Goal: Task Accomplishment & Management: Complete application form

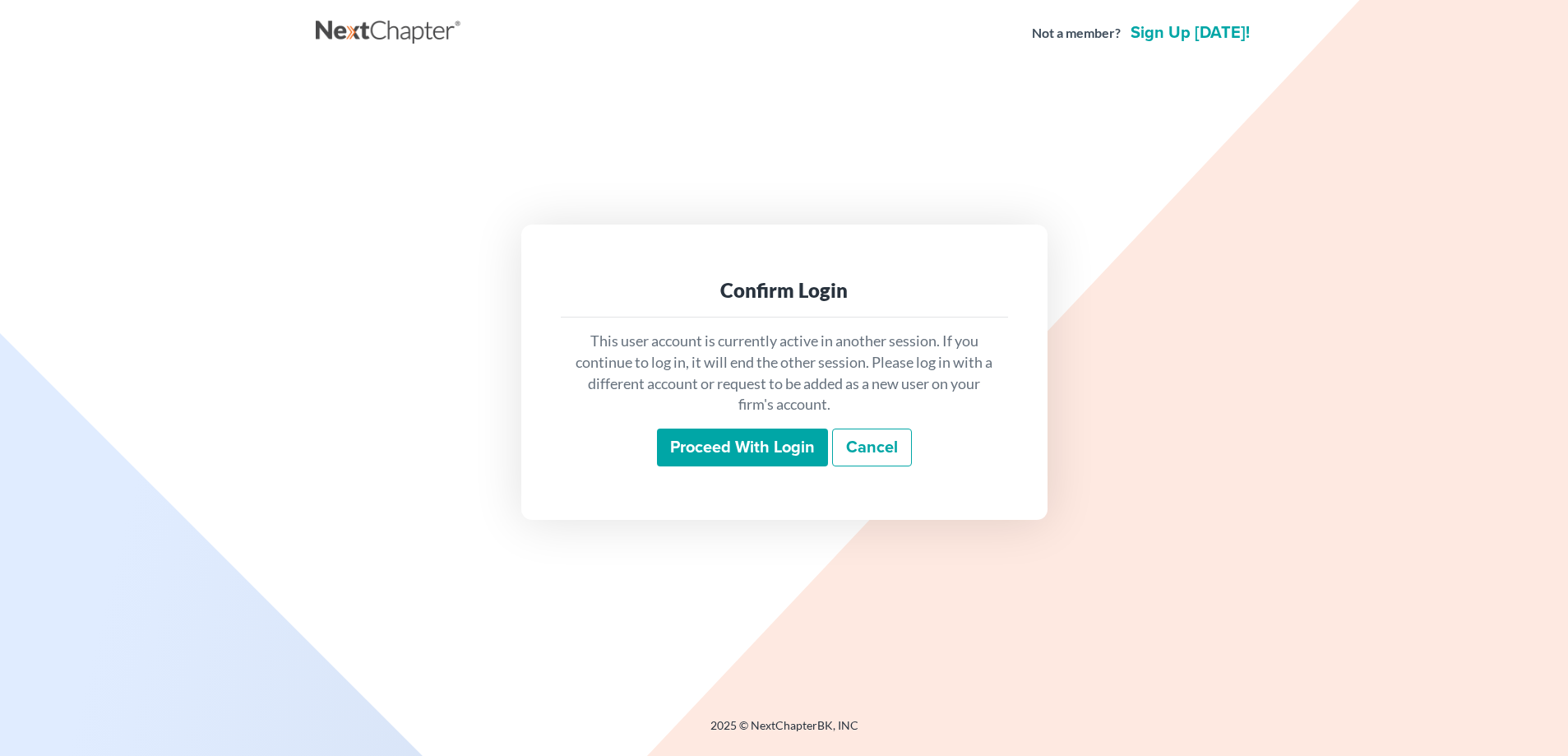
click at [784, 445] on input "Proceed with login" at bounding box center [742, 447] width 171 height 38
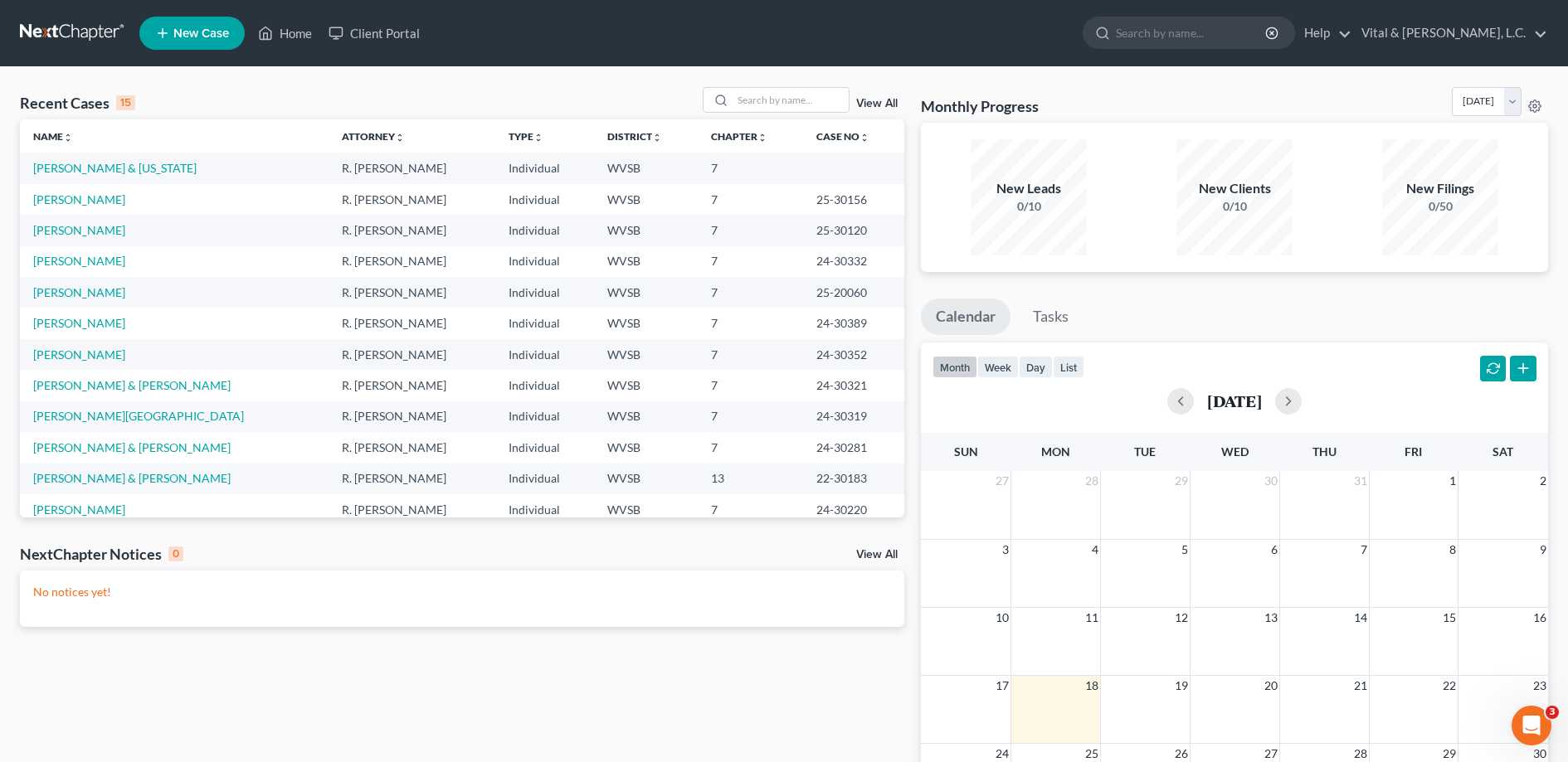
click at [192, 28] on span "New Case" at bounding box center [201, 33] width 56 height 13
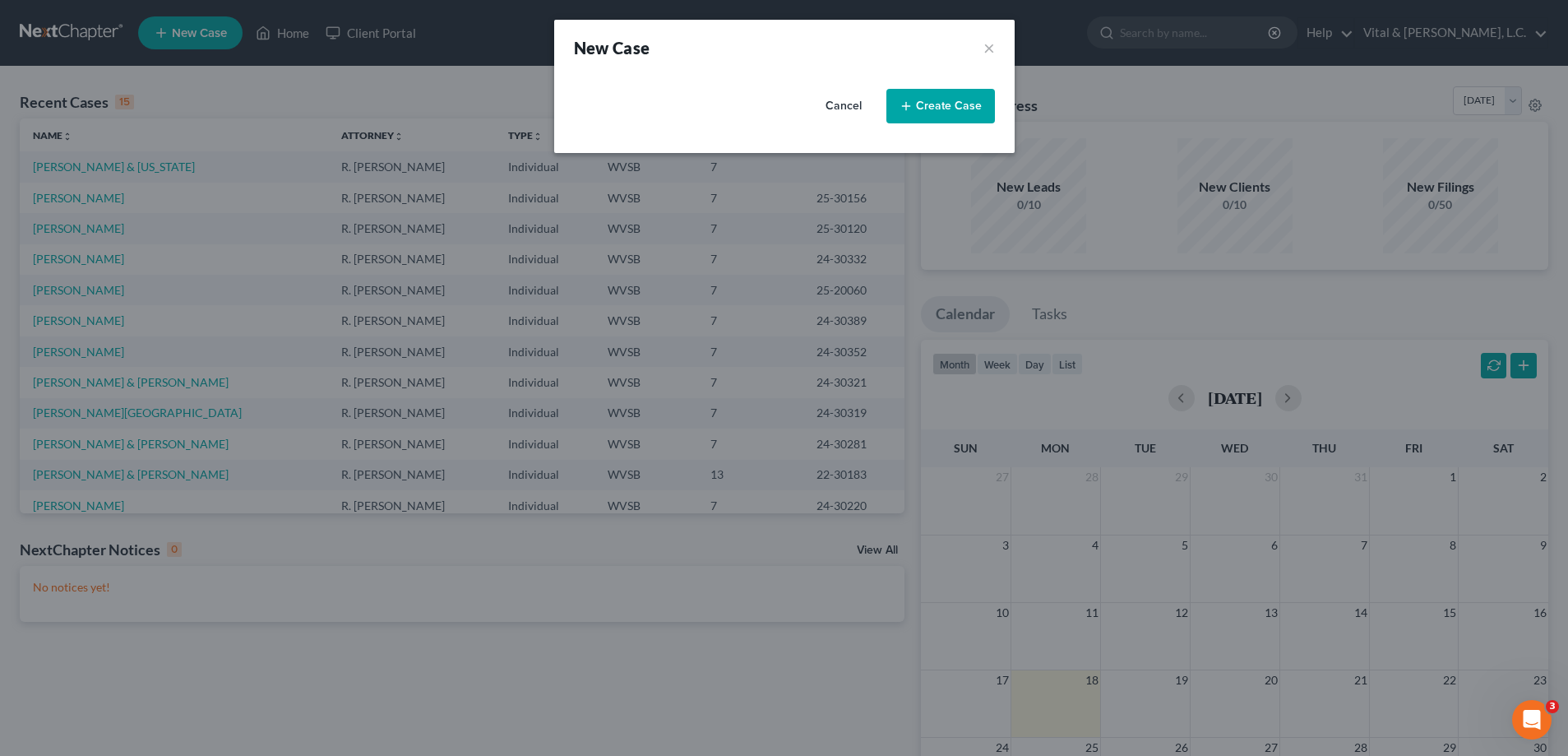
select select "89"
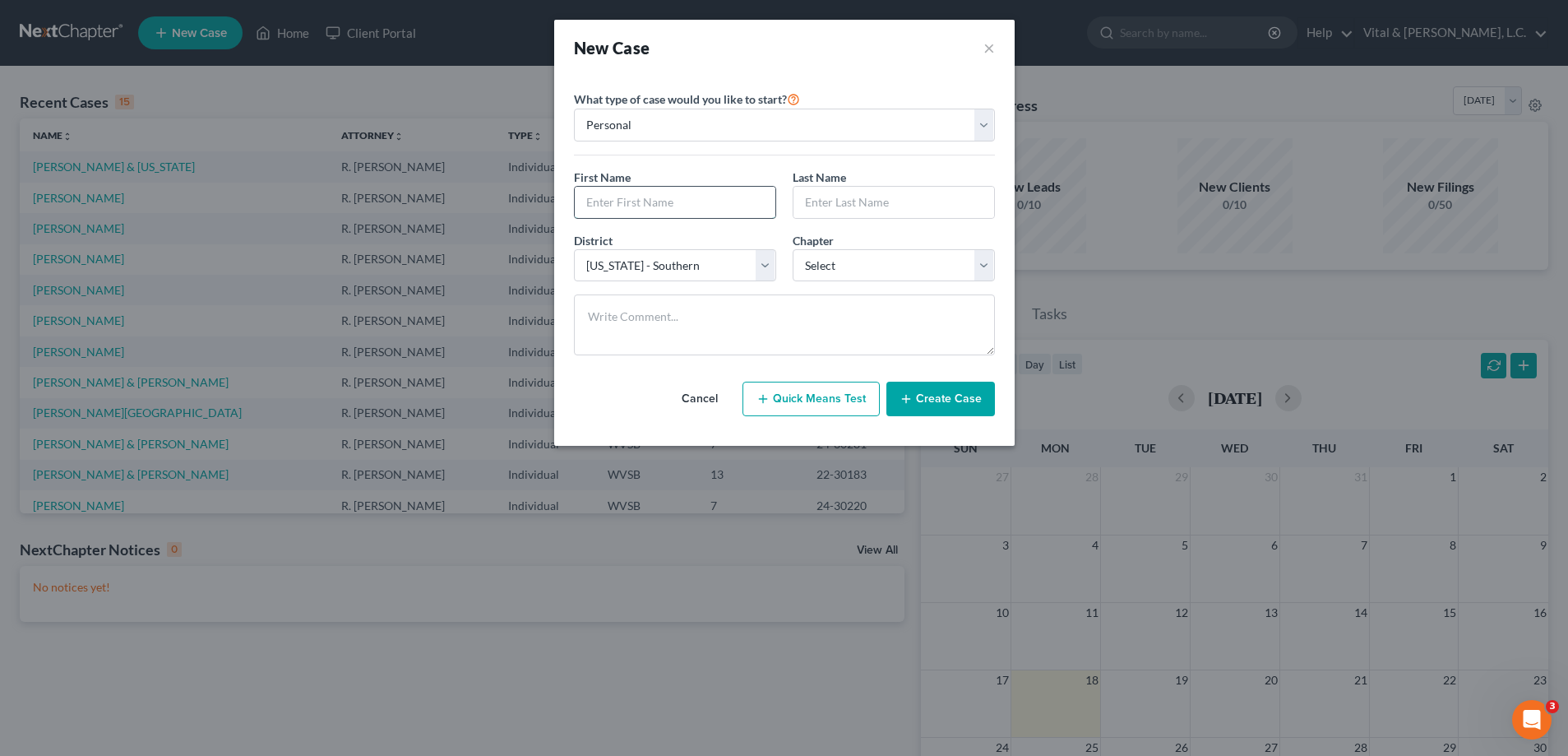
click at [678, 198] on input "text" at bounding box center [674, 202] width 201 height 31
type input "[PERSON_NAME]"
select select "0"
click option "7" at bounding box center [0, 0] width 0 height 0
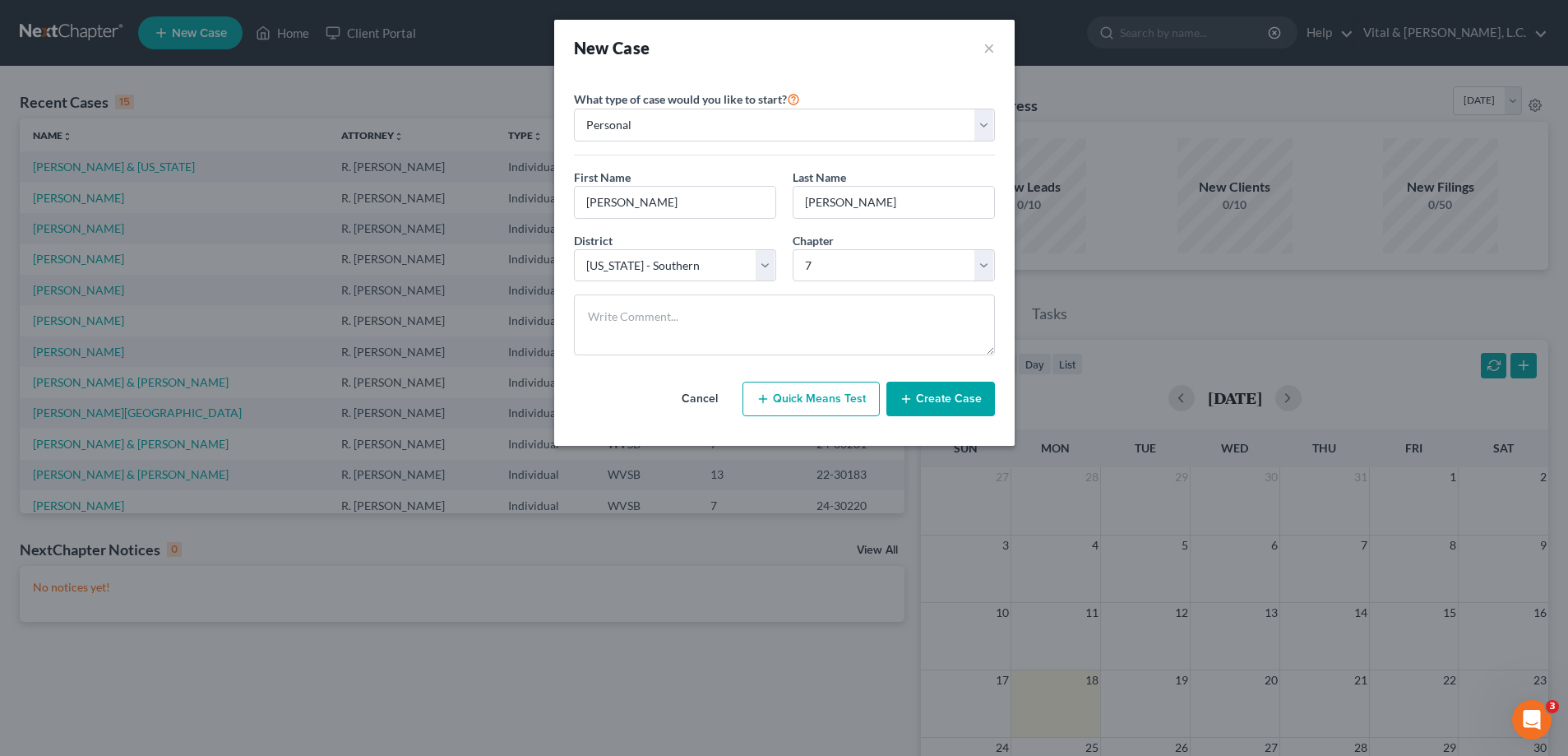
click at [942, 402] on button "Create Case" at bounding box center [941, 399] width 109 height 35
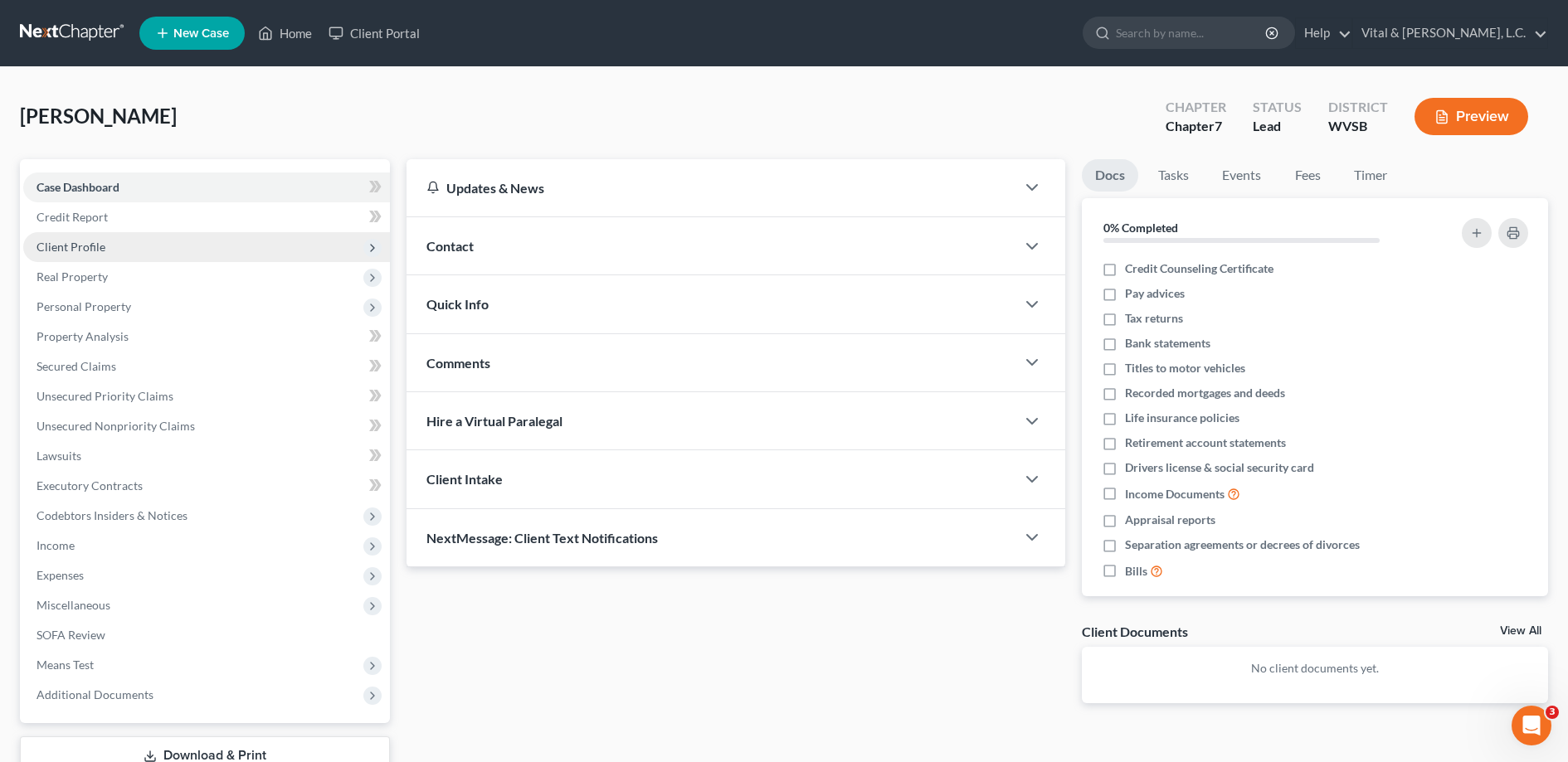
click at [90, 247] on span "Client Profile" at bounding box center [70, 247] width 69 height 14
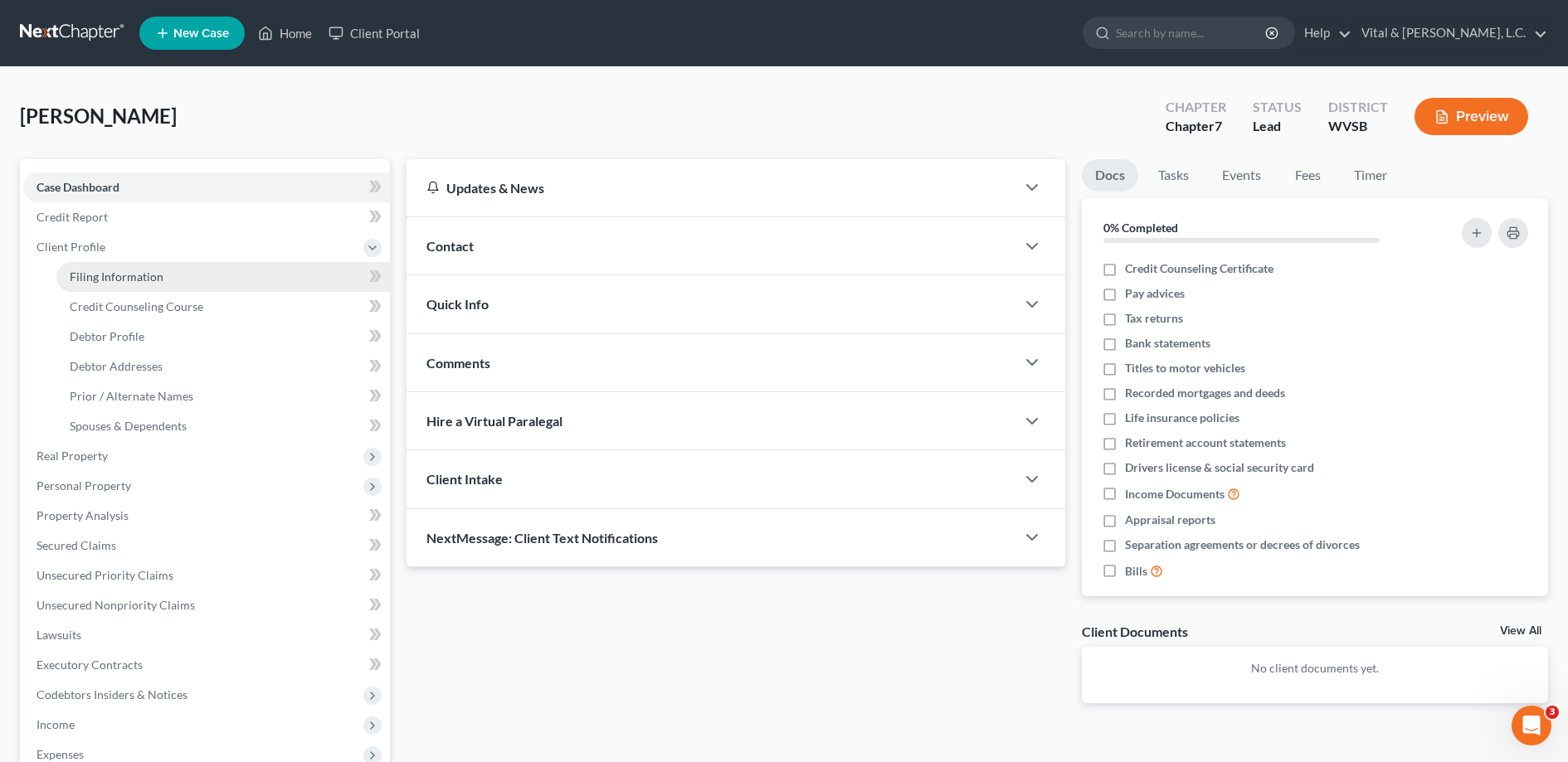
click at [128, 278] on span "Filing Information" at bounding box center [116, 276] width 94 height 14
select select "1"
select select "0"
select select "89"
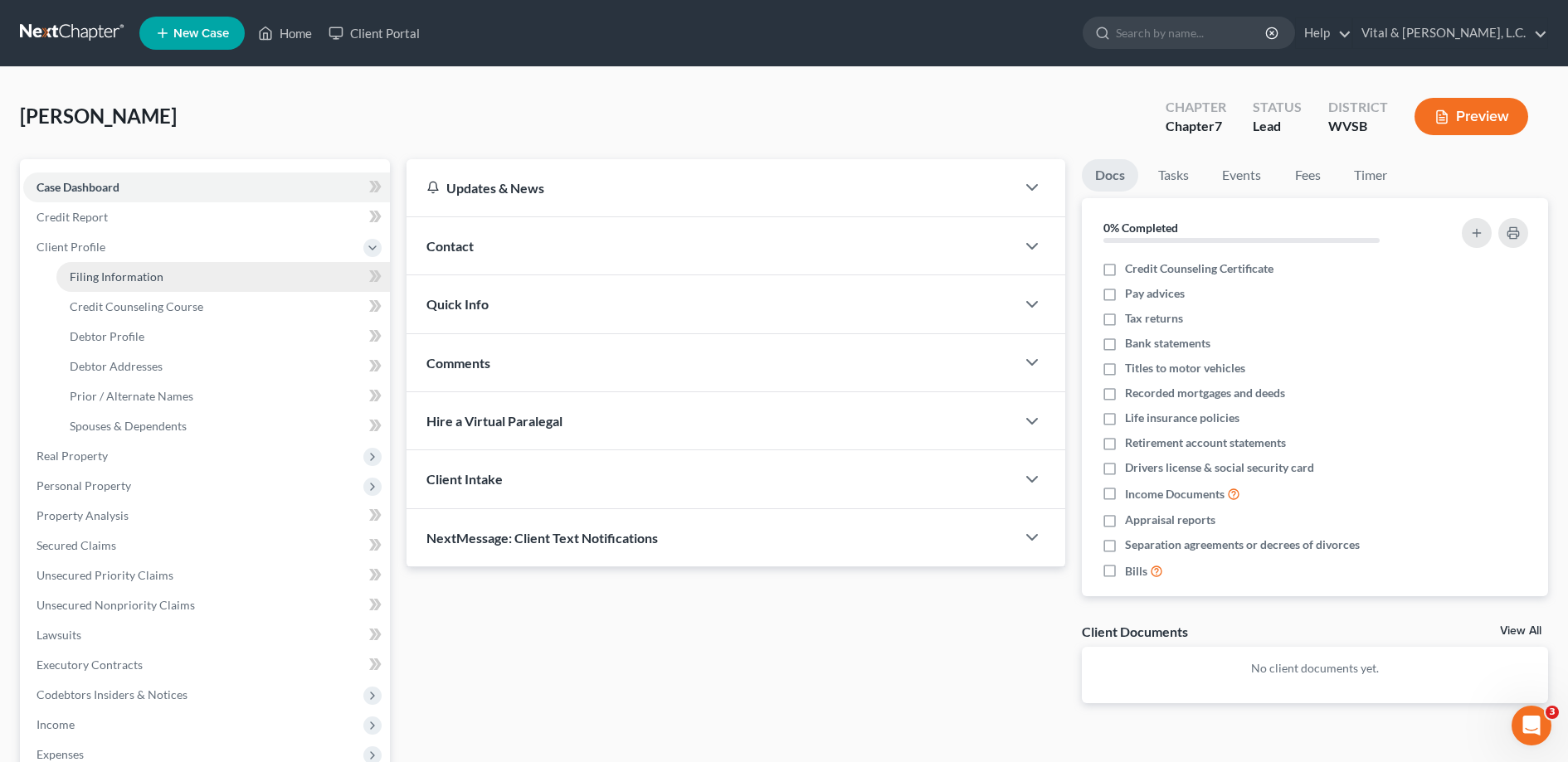
select select "0"
select select "51"
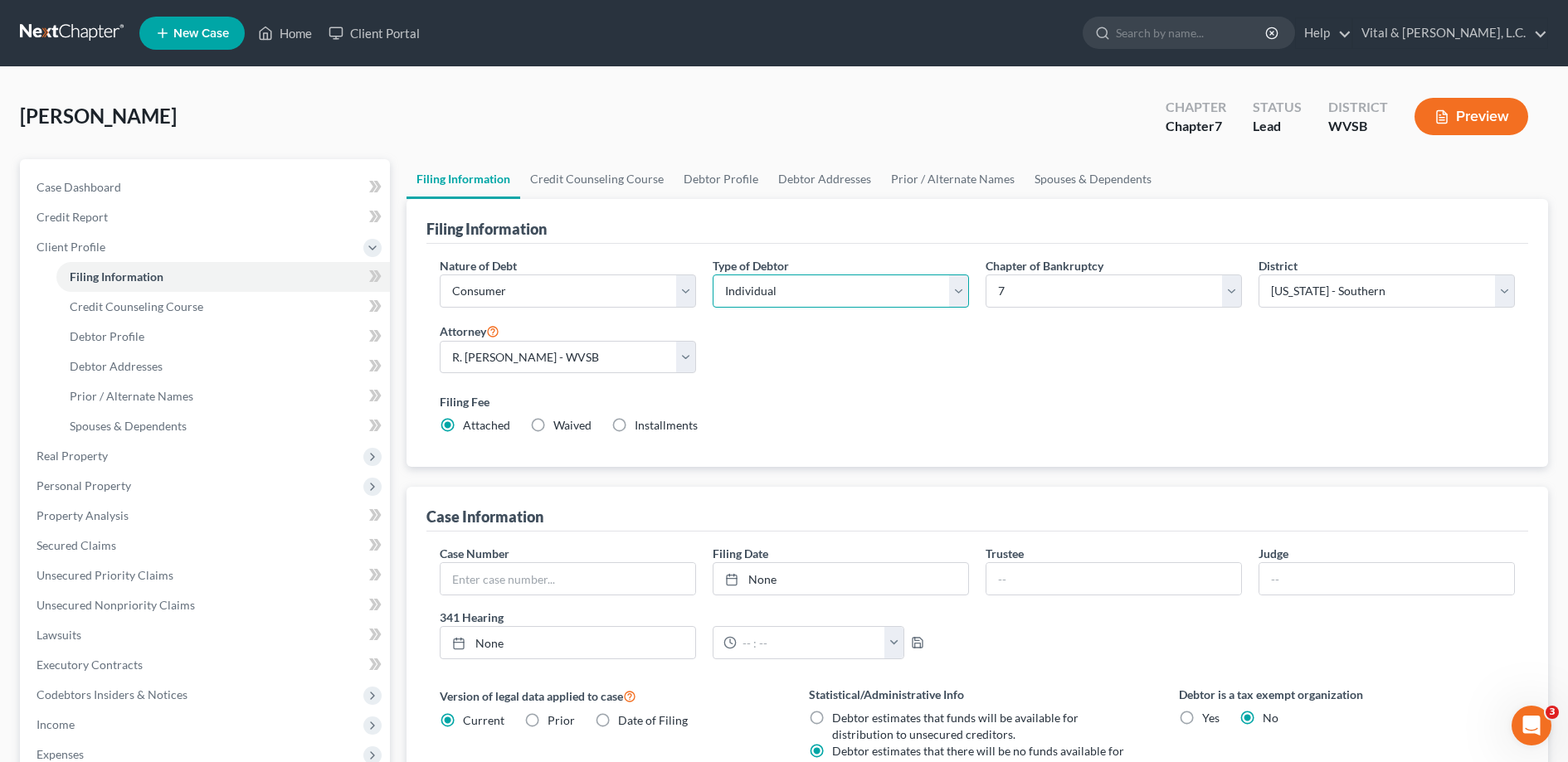
select select "1"
click option "Joint" at bounding box center [0, 0] width 0 height 0
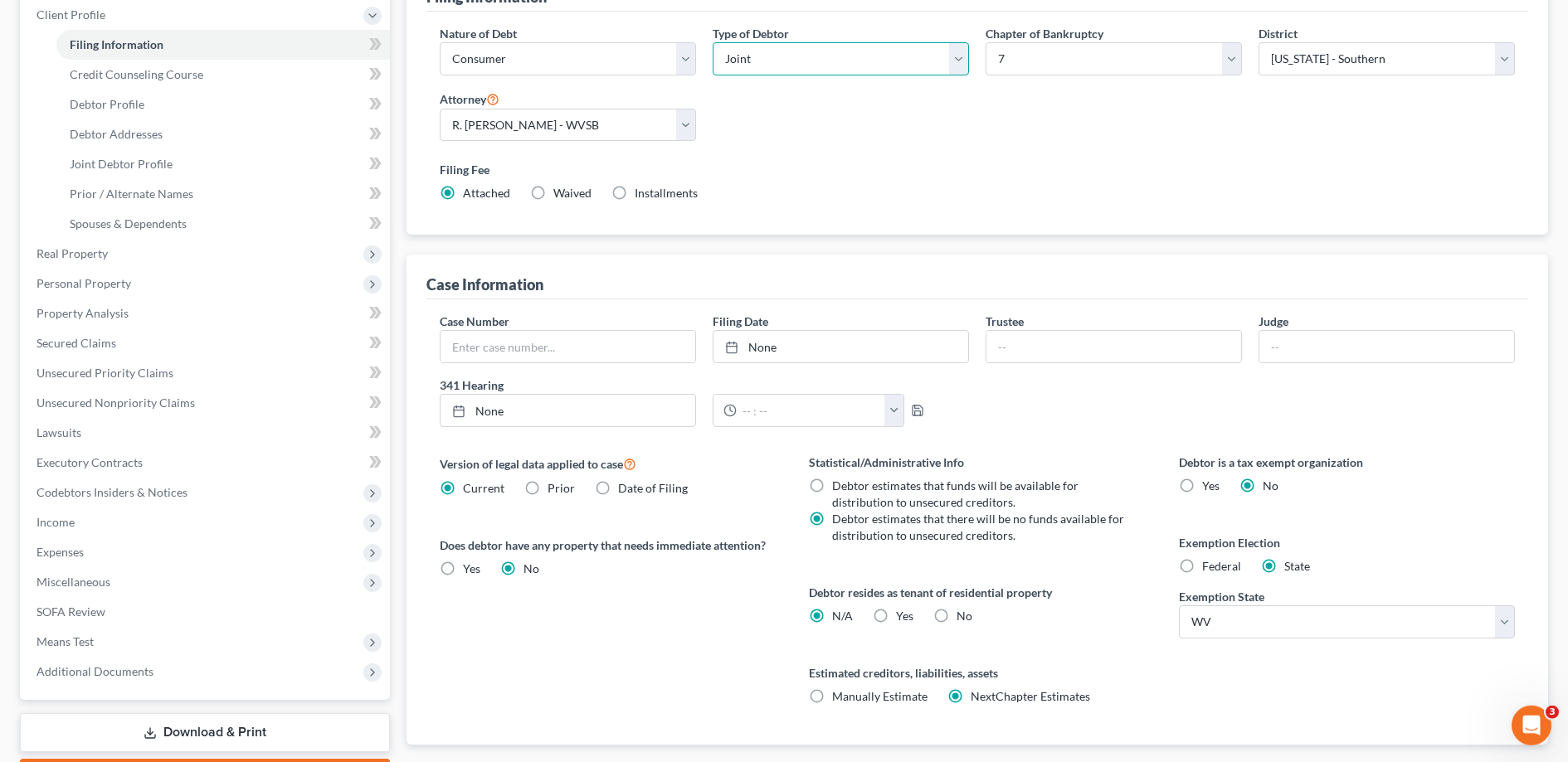
scroll to position [233, 0]
click at [1009, 348] on input "text" at bounding box center [1114, 345] width 254 height 31
type input "[PERSON_NAME]"
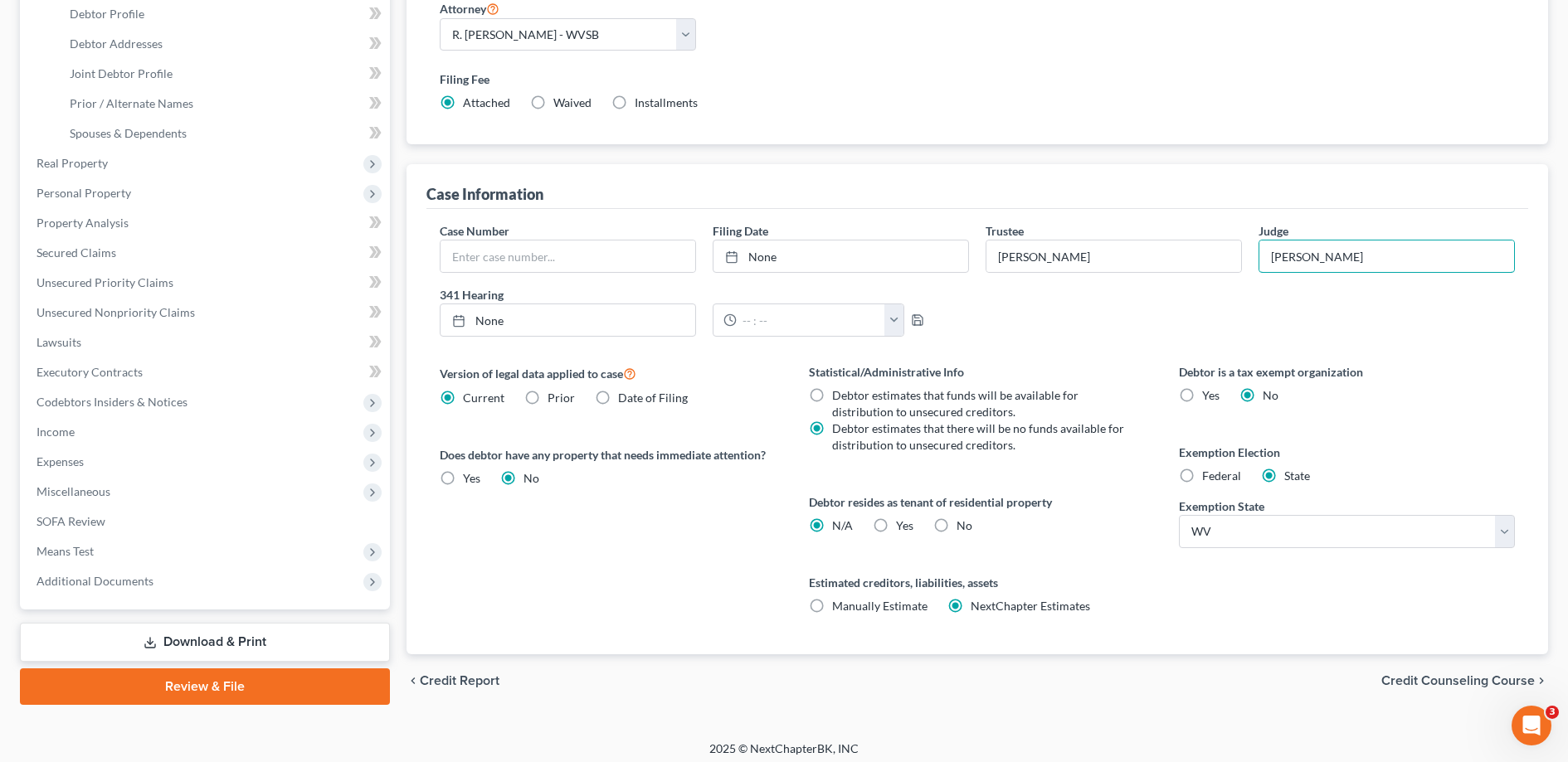
scroll to position [330, 0]
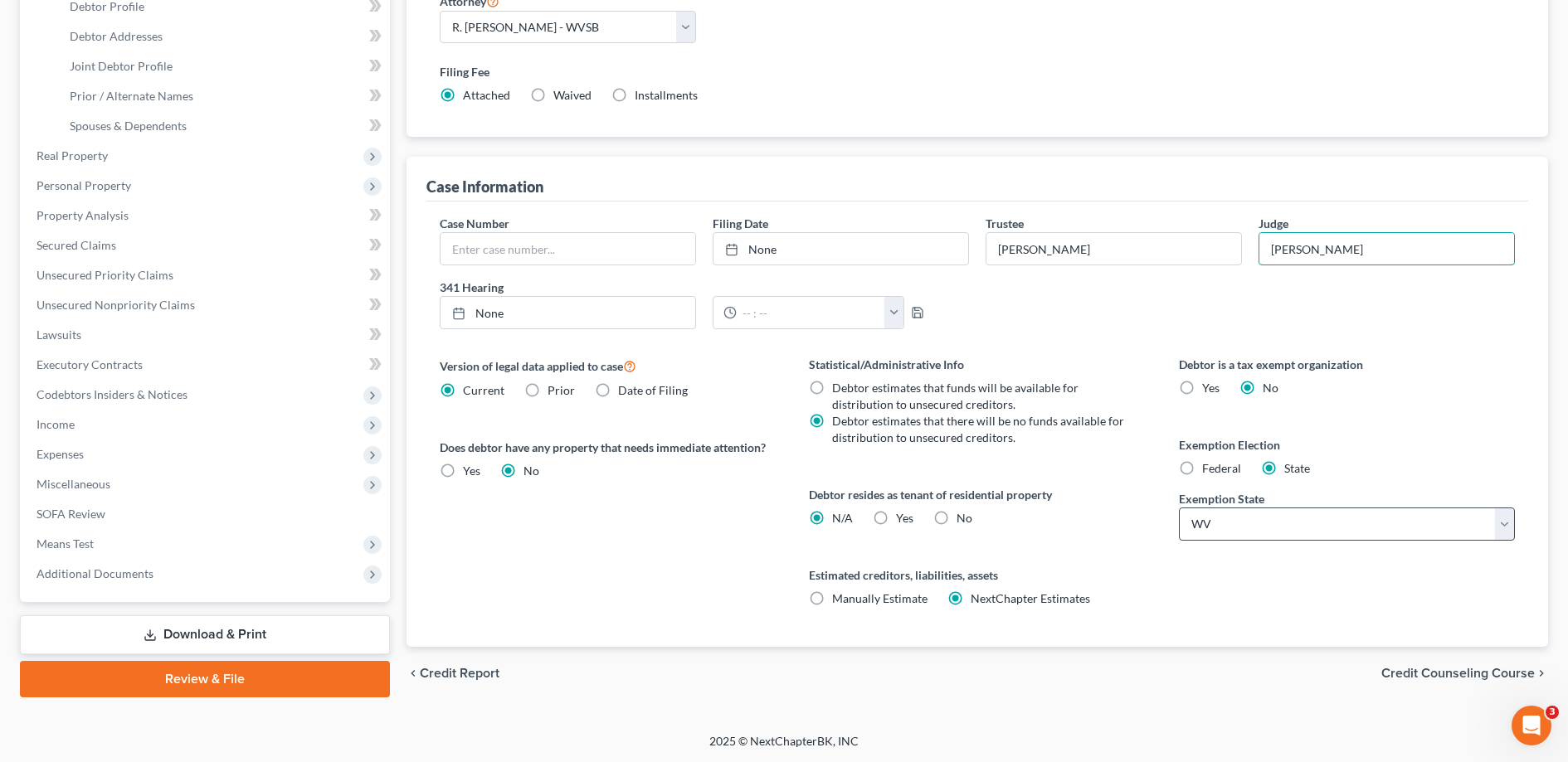
type input "[PERSON_NAME]"
select select "29"
click option "ND" at bounding box center [0, 0] width 0 height 0
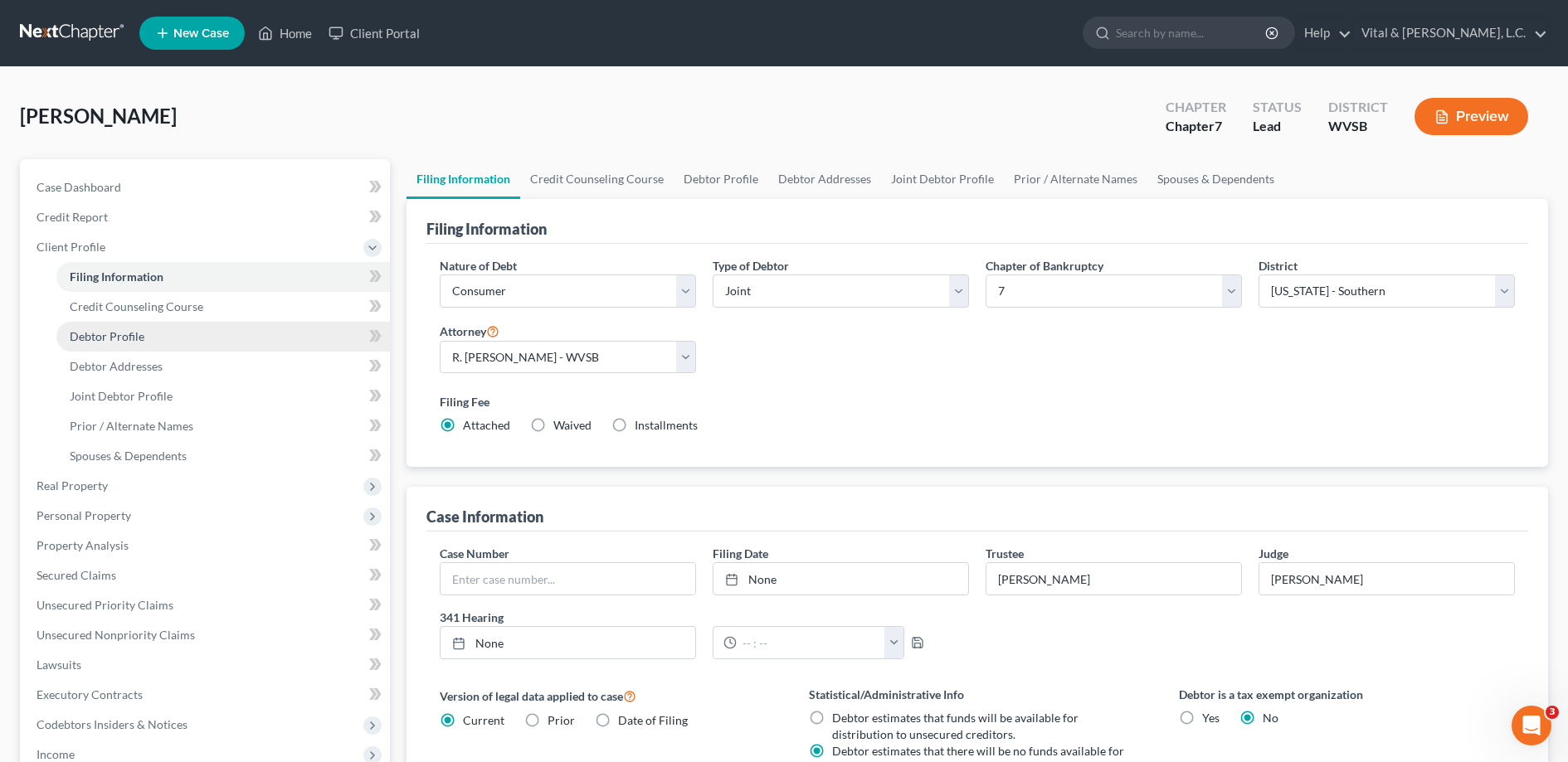
click at [120, 334] on span "Debtor Profile" at bounding box center [107, 336] width 74 height 14
select select "1"
select select "0"
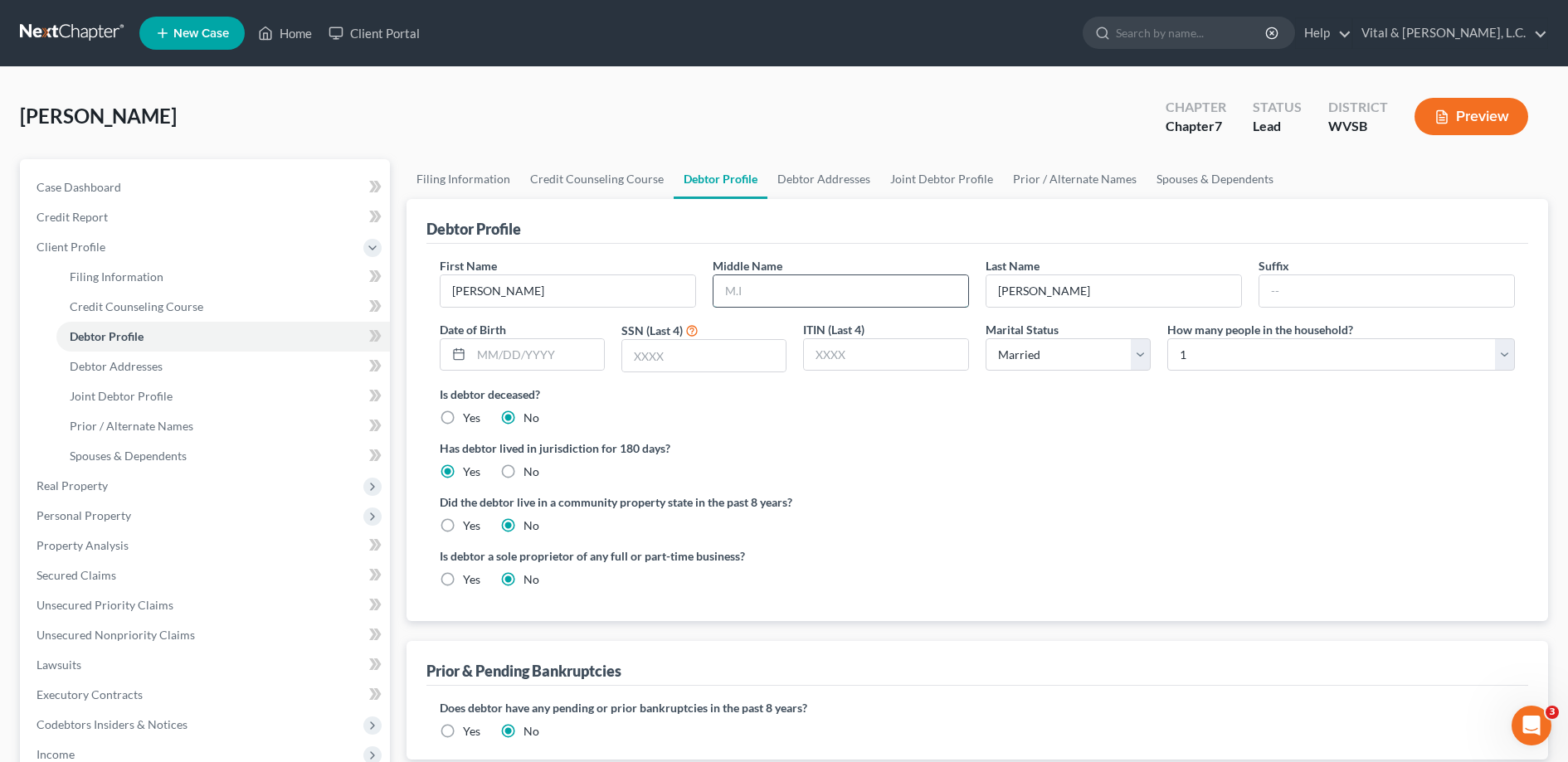
click at [748, 290] on input "text" at bounding box center [841, 291] width 254 height 31
type input "[PERSON_NAME]"
type input "3002"
click at [1167, 338] on select "Select 1 2 3 4 5 6 7 8 9 10 11 12 13 14 15 16 17 18 19 20" at bounding box center [1340, 355] width 347 height 33
select select "1"
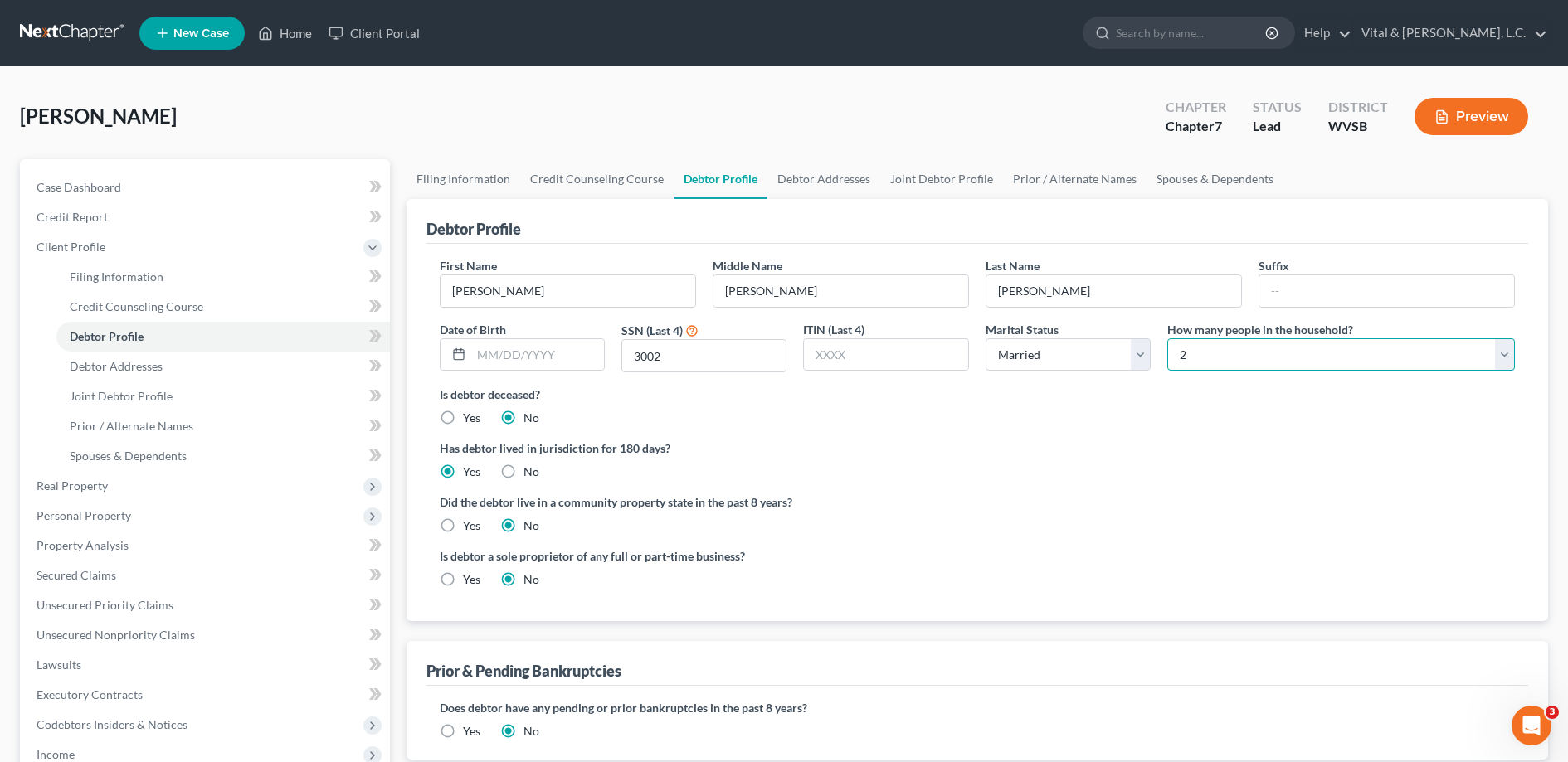
click option "2" at bounding box center [0, 0] width 0 height 0
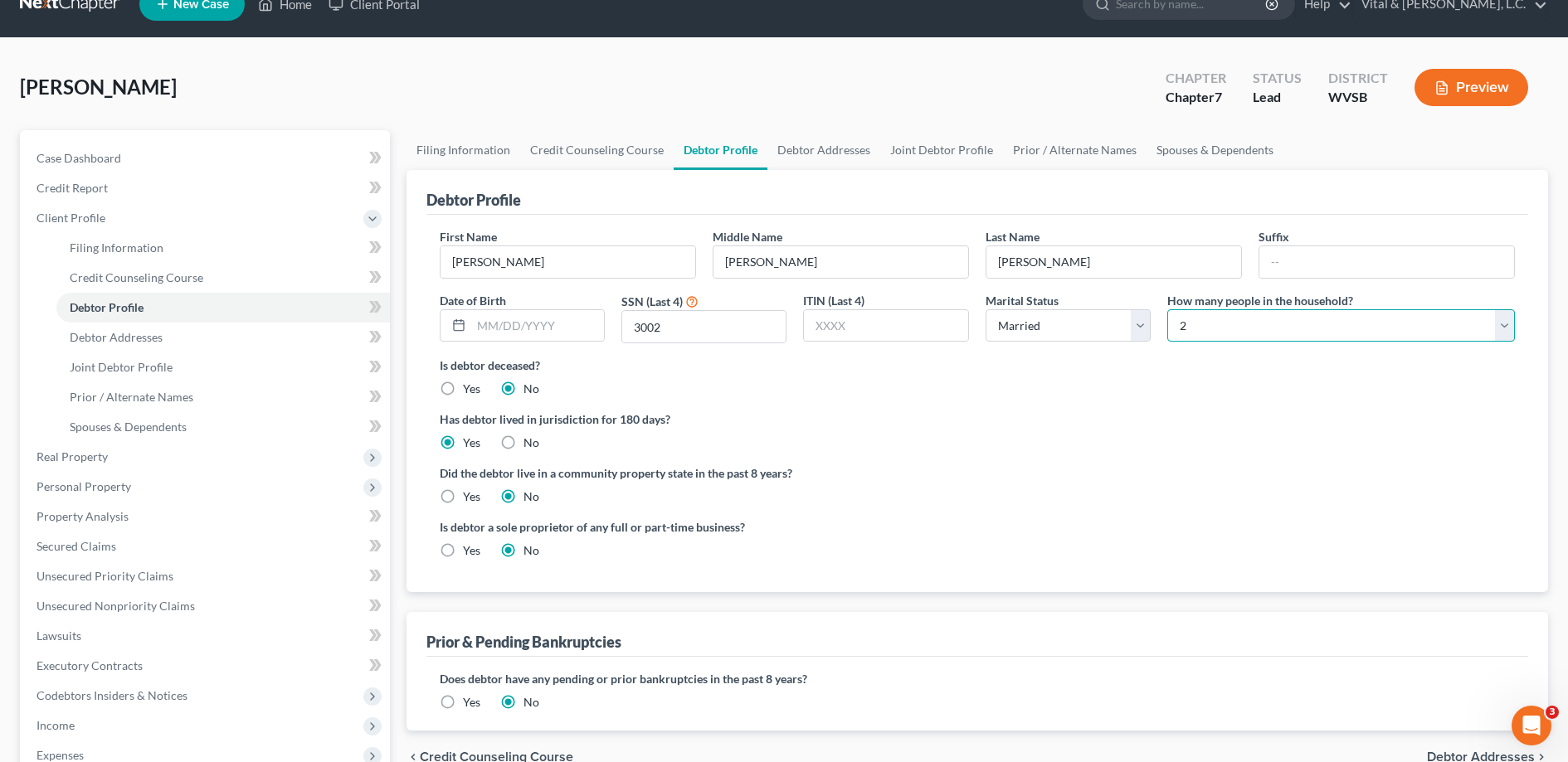
scroll to position [21, 0]
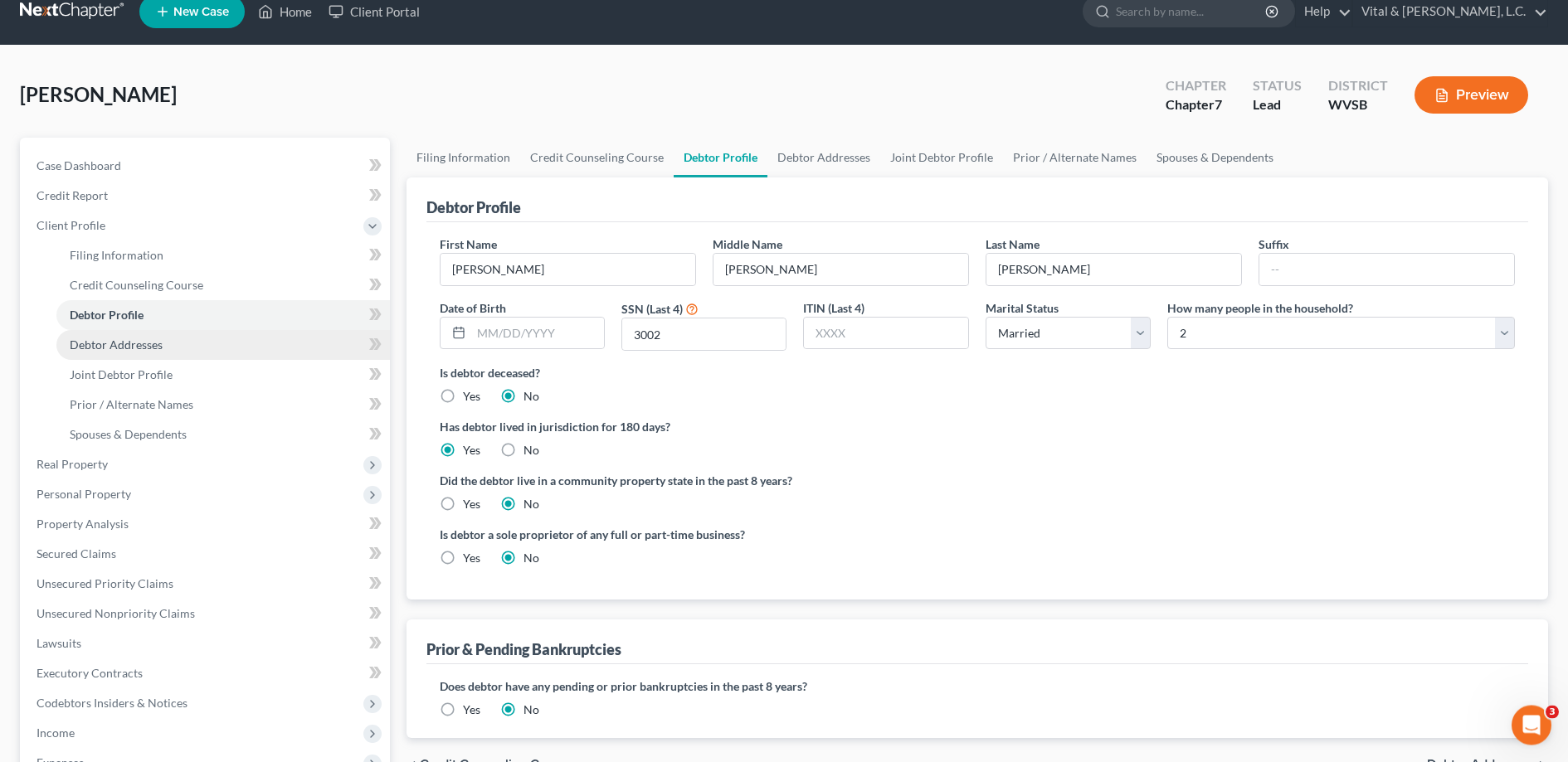
click at [139, 342] on span "Debtor Addresses" at bounding box center [115, 345] width 93 height 14
select select "0"
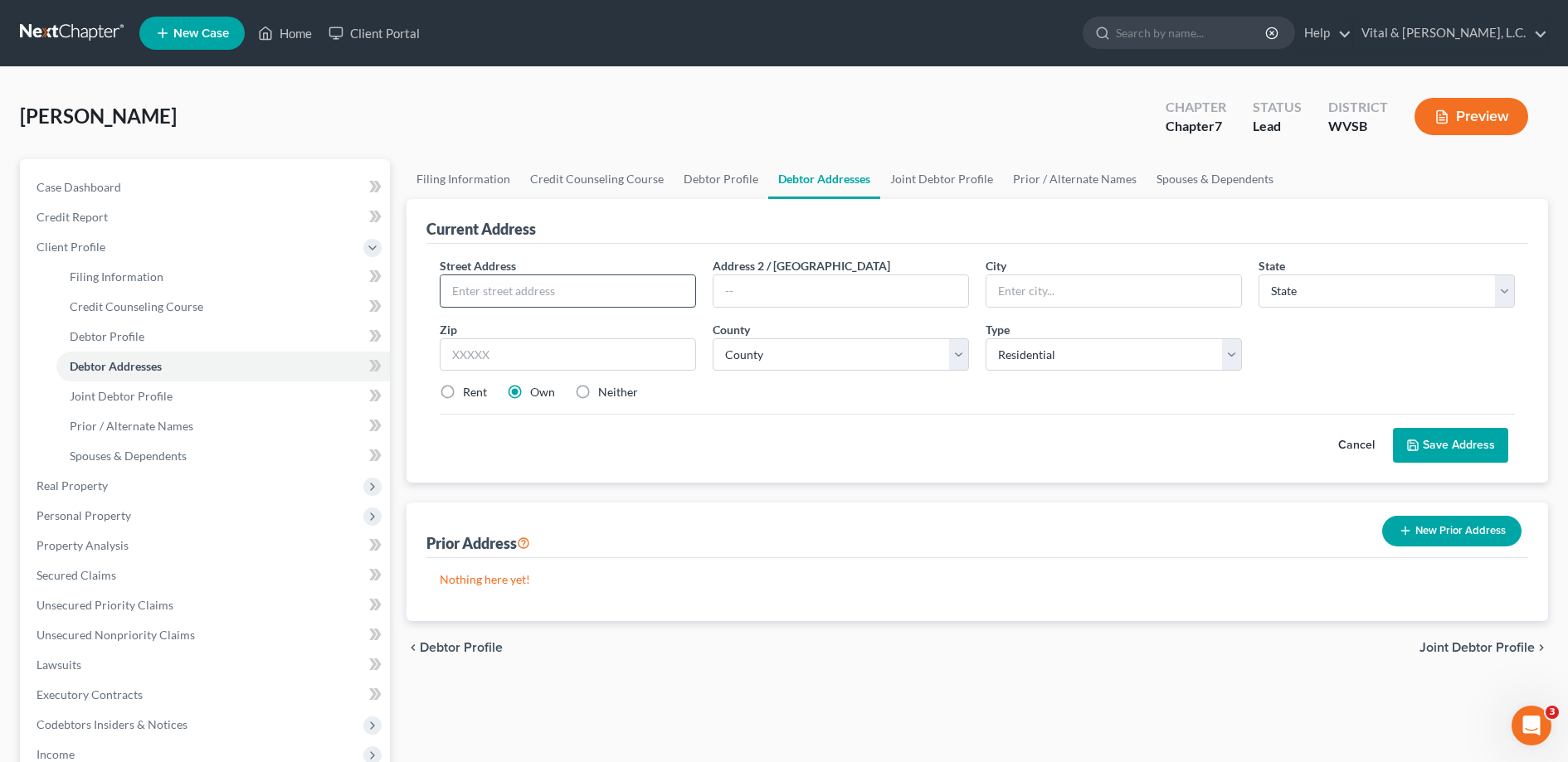
click at [469, 291] on input "text" at bounding box center [568, 291] width 254 height 31
type input "[STREET_ADDRESS]"
type input "Huntington"
select select "51"
type input "25705"
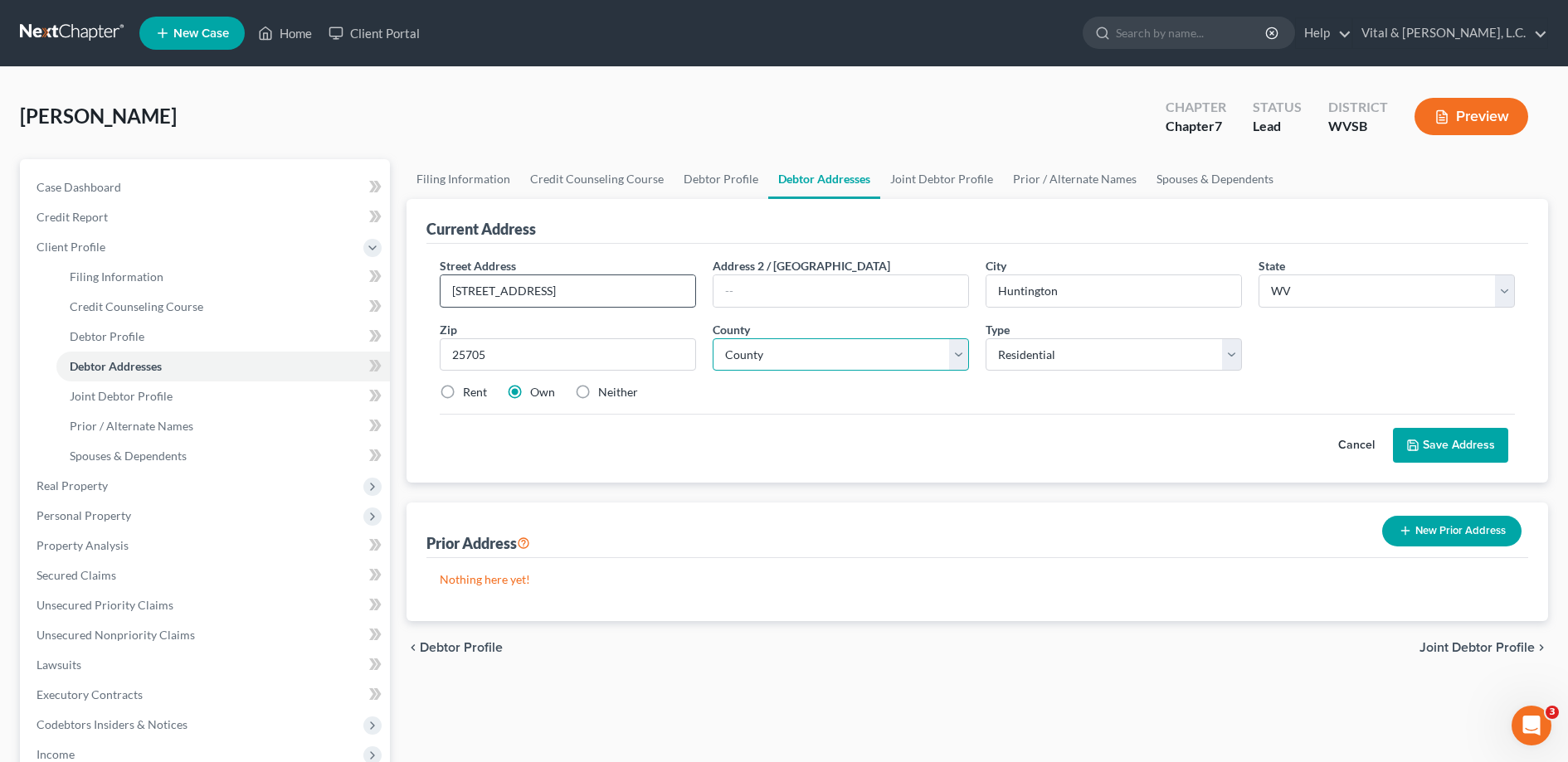
select select "5"
click at [598, 390] on label "Neither" at bounding box center [618, 391] width 40 height 17
click at [605, 390] on input "Neither" at bounding box center [610, 388] width 11 height 11
radio input "true"
click at [1419, 443] on icon at bounding box center [1412, 445] width 14 height 14
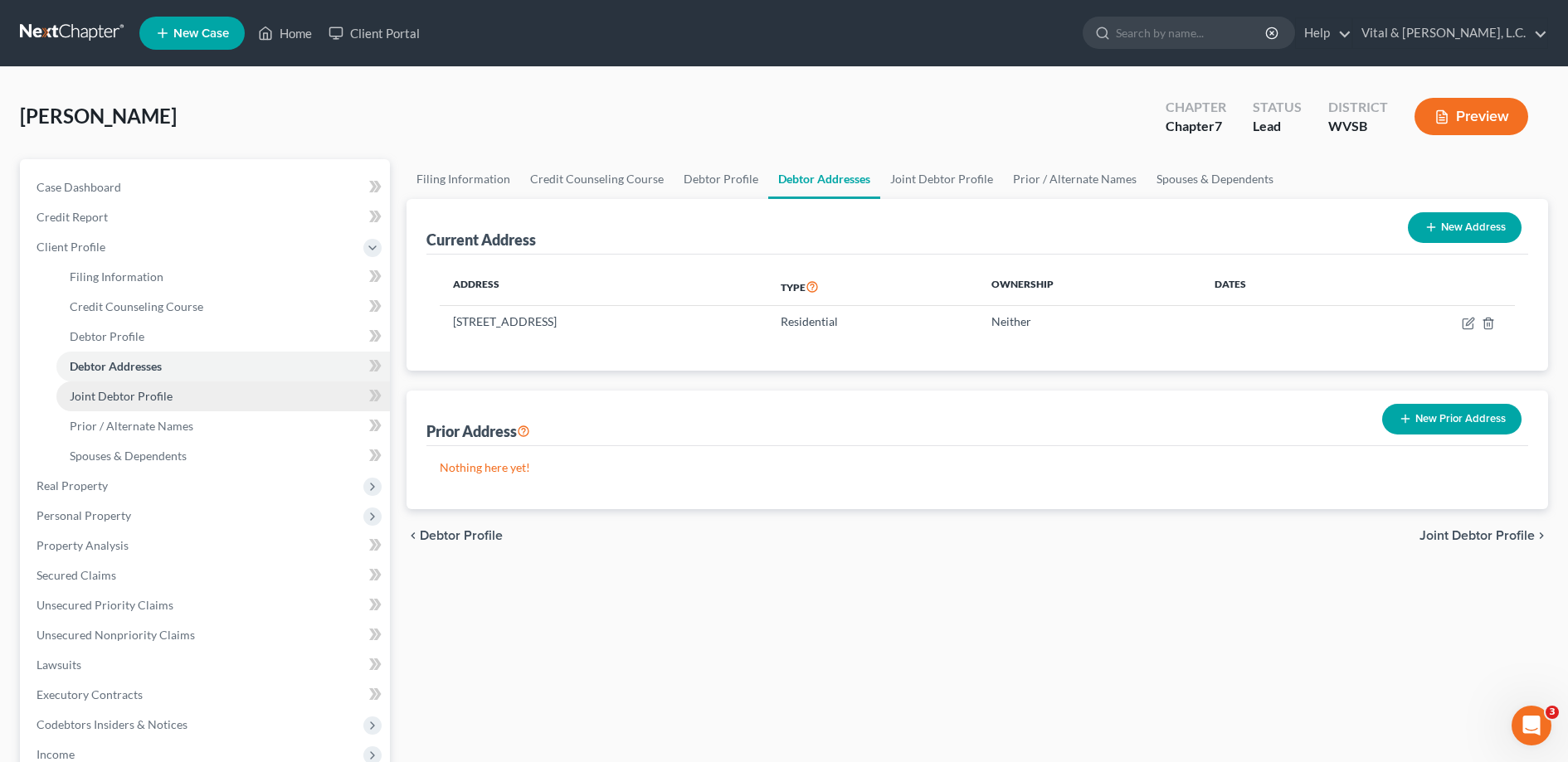
click at [140, 394] on span "Joint Debtor Profile" at bounding box center [120, 395] width 103 height 14
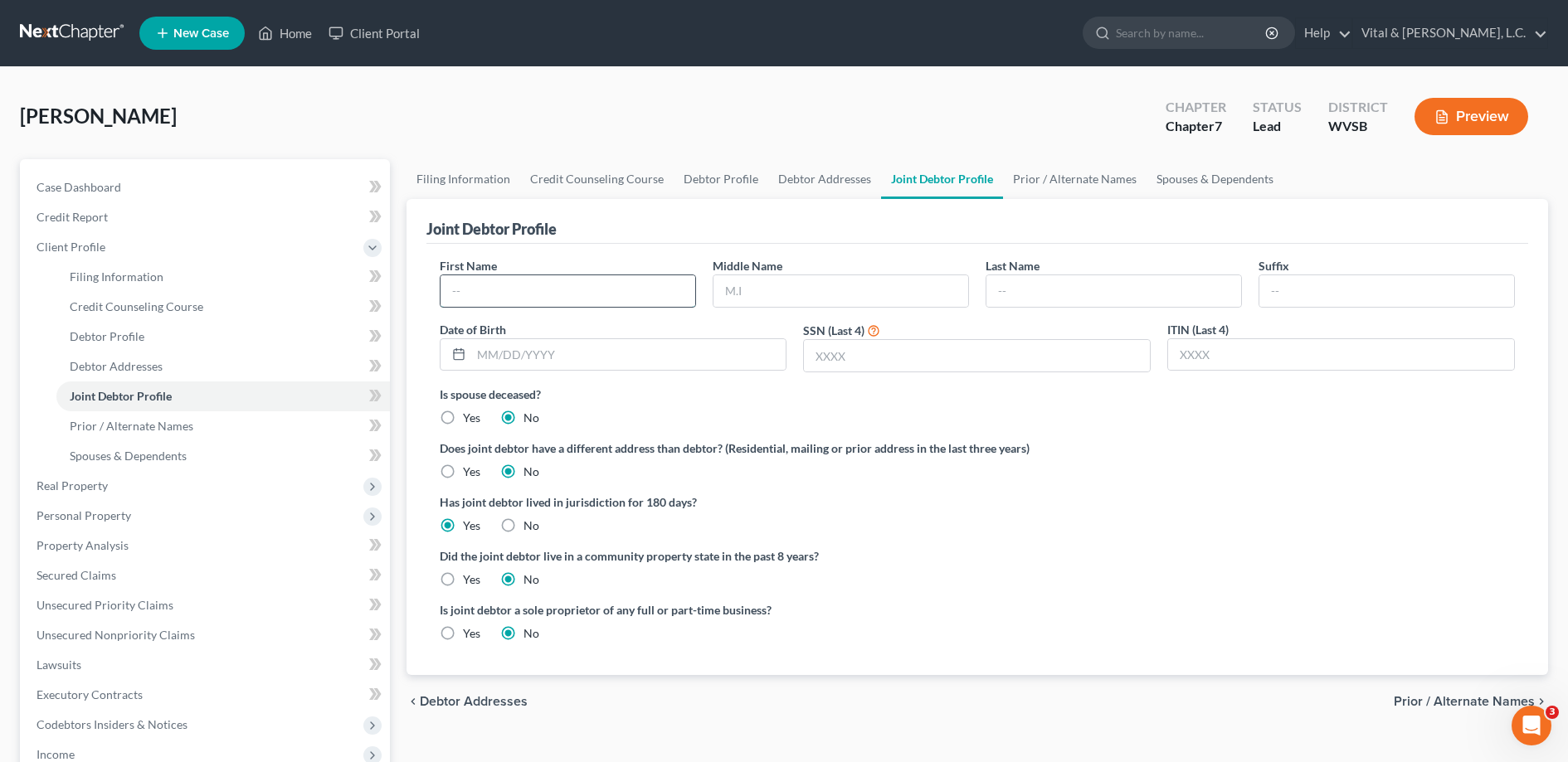
click at [478, 283] on input "text" at bounding box center [568, 291] width 254 height 31
type input "[PERSON_NAME]"
type input "6522"
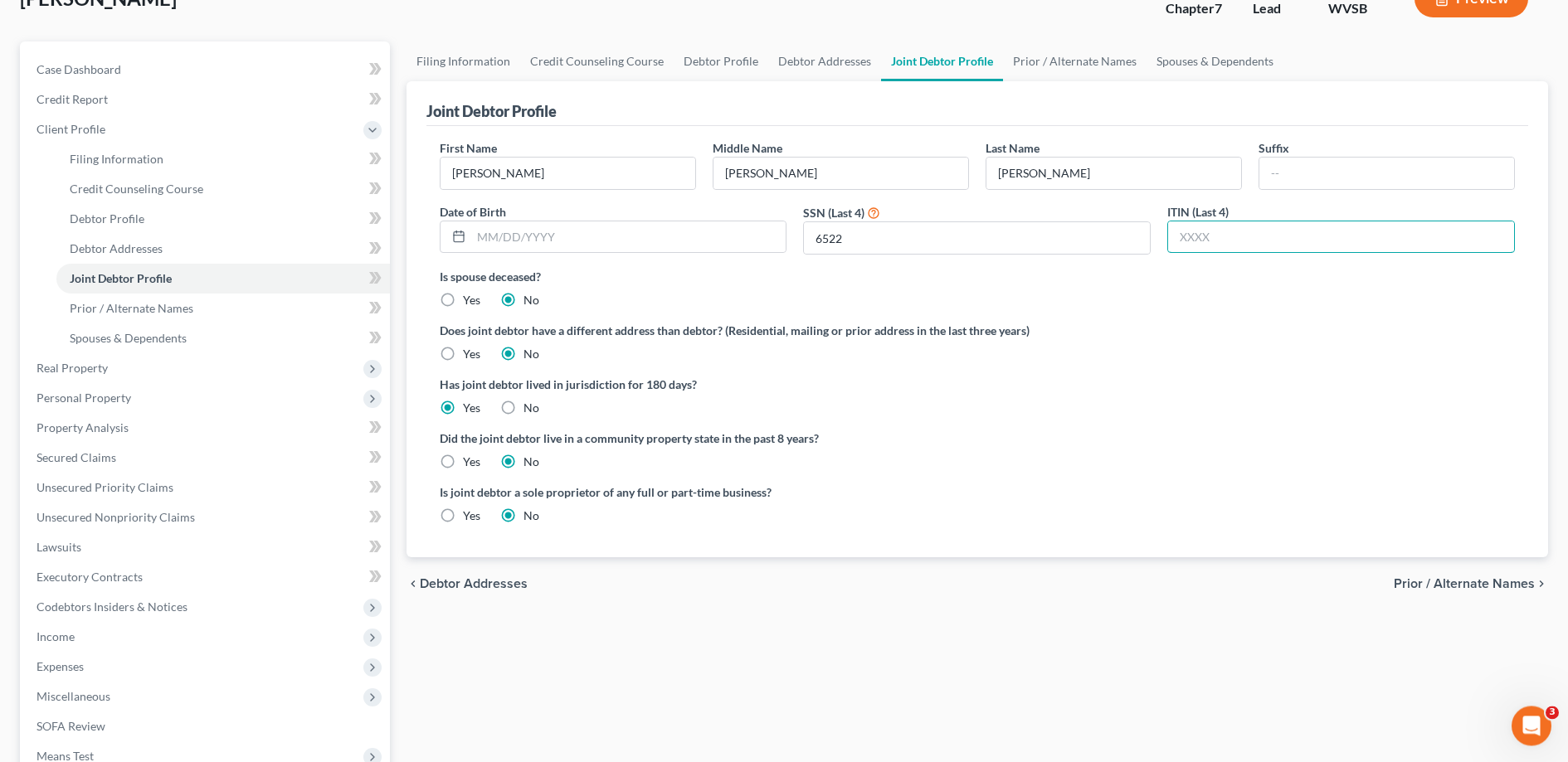
scroll to position [127, 0]
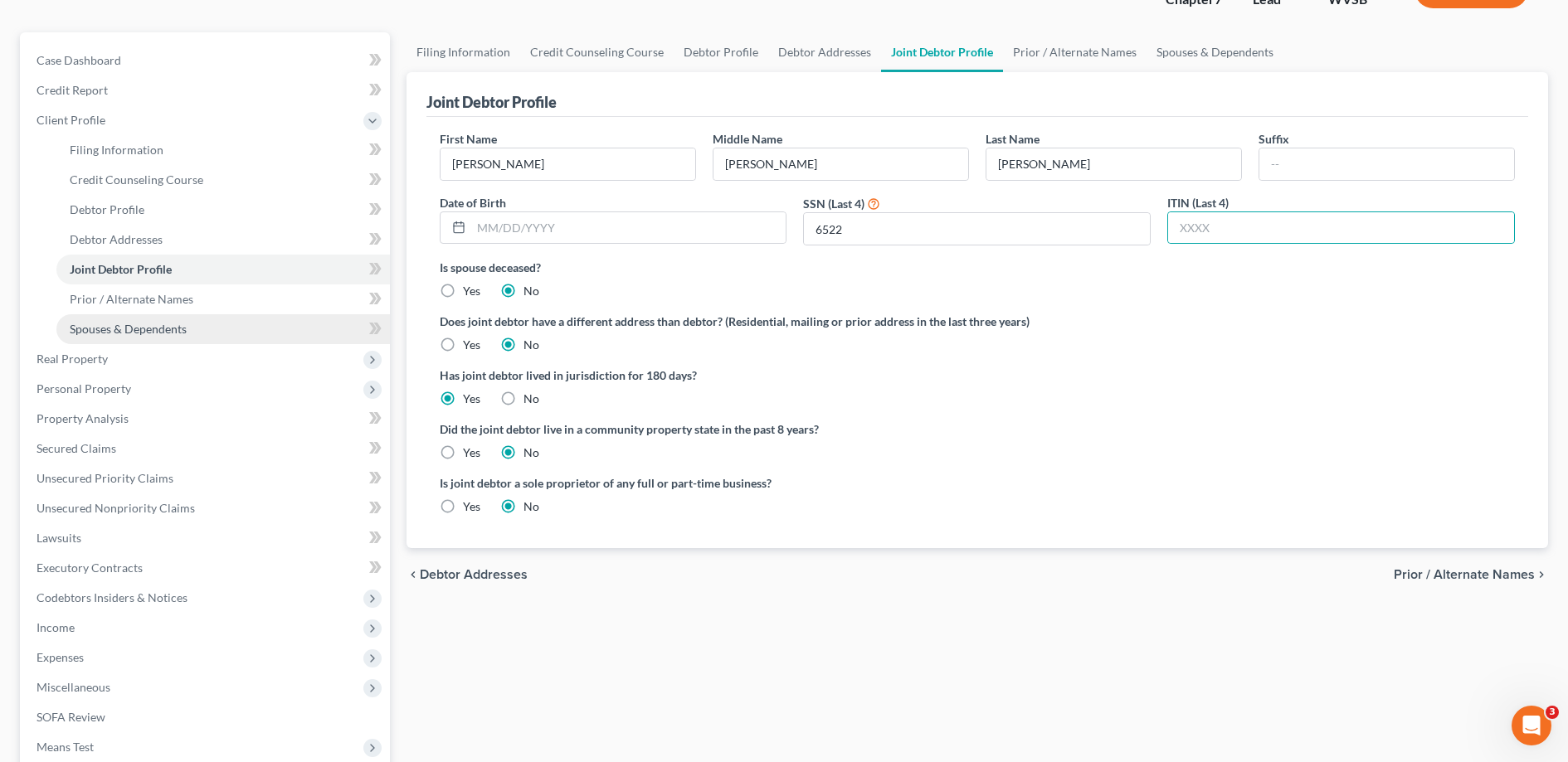
click at [144, 329] on span "Spouses & Dependents" at bounding box center [127, 329] width 116 height 14
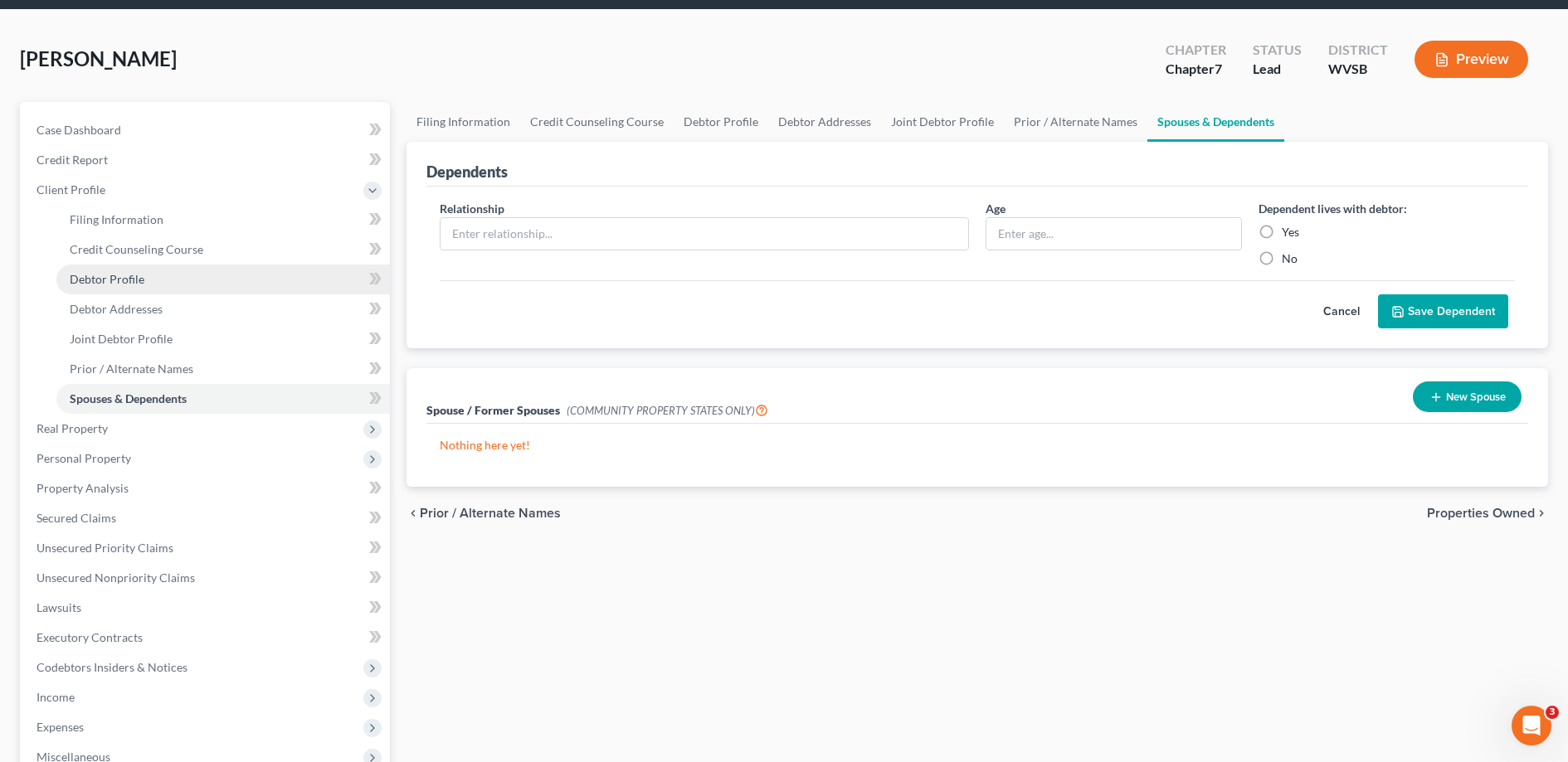
scroll to position [106, 0]
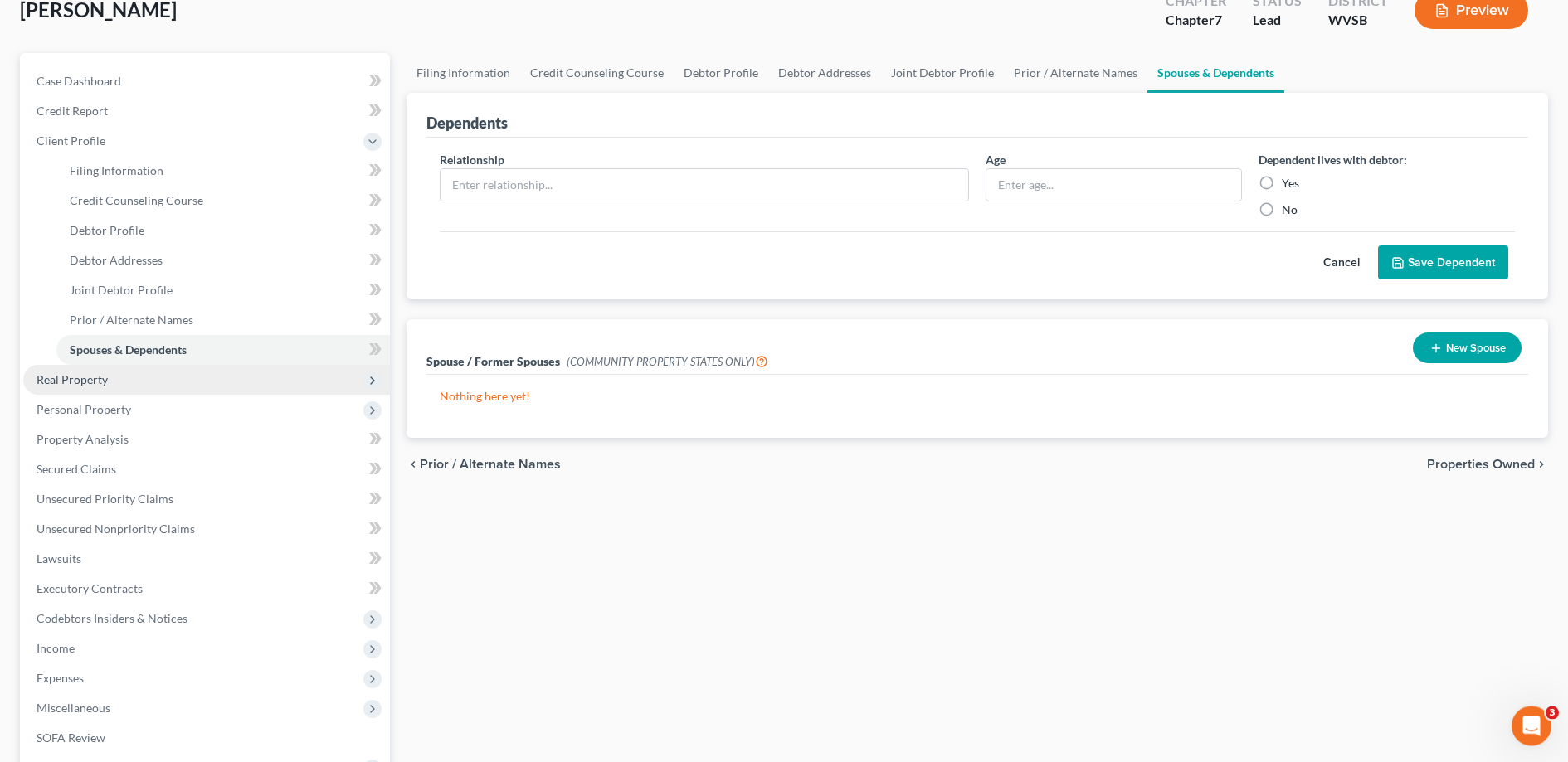
click at [97, 378] on span "Real Property" at bounding box center [71, 380] width 71 height 14
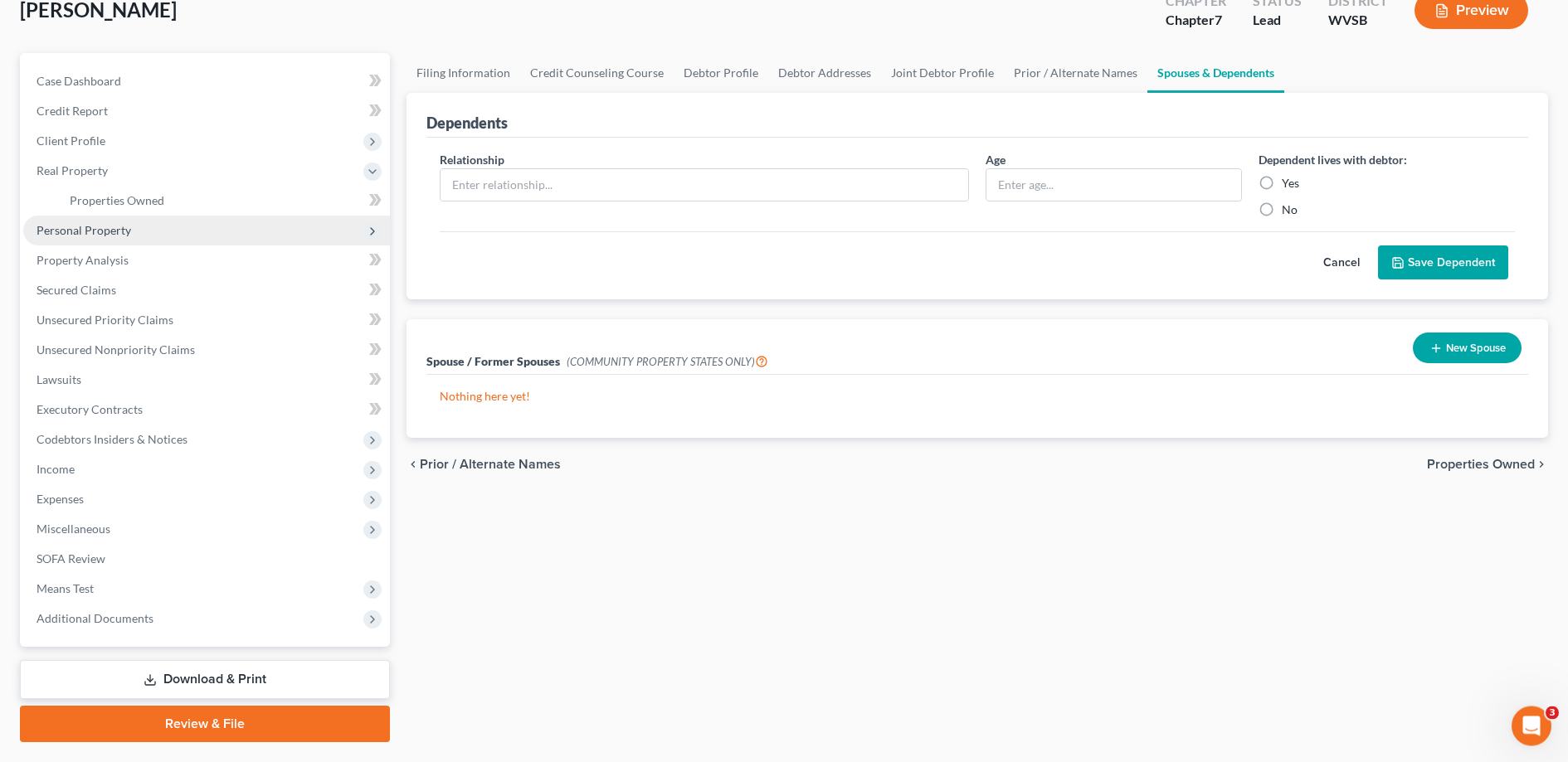
scroll to position [106, 0]
click at [109, 231] on span "Personal Property" at bounding box center [83, 231] width 95 height 14
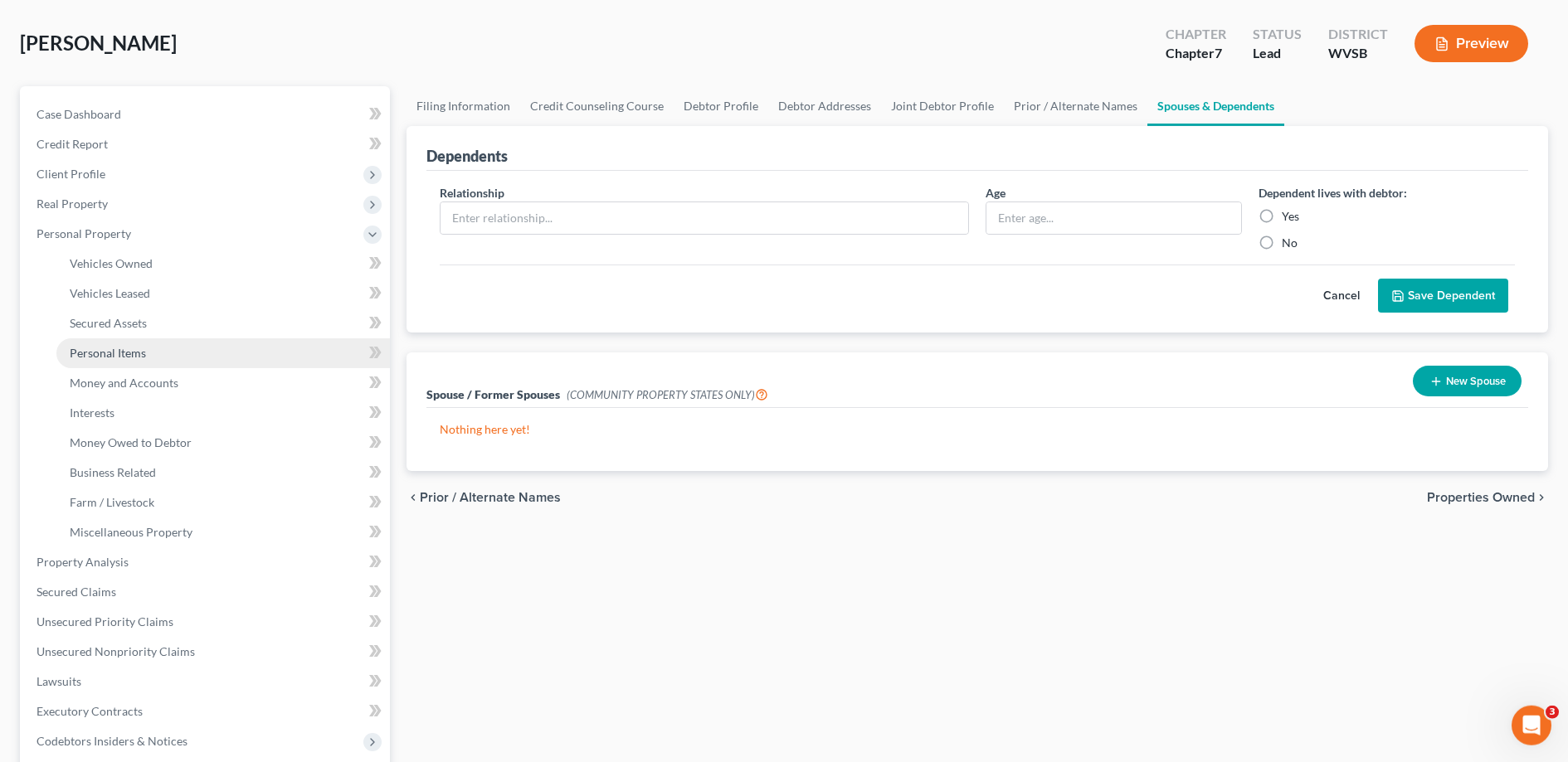
scroll to position [0, 0]
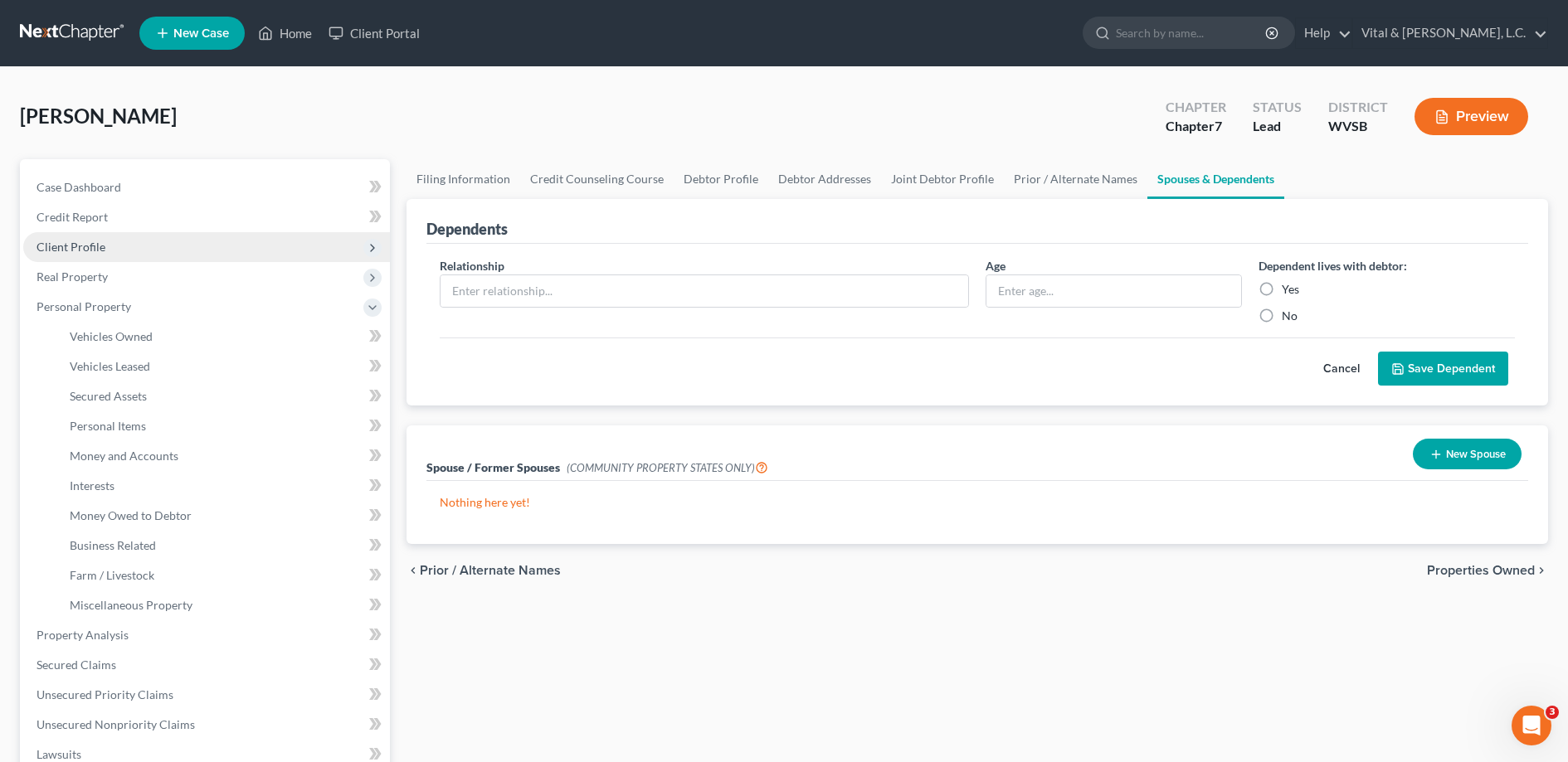
click at [84, 243] on span "Client Profile" at bounding box center [70, 247] width 69 height 14
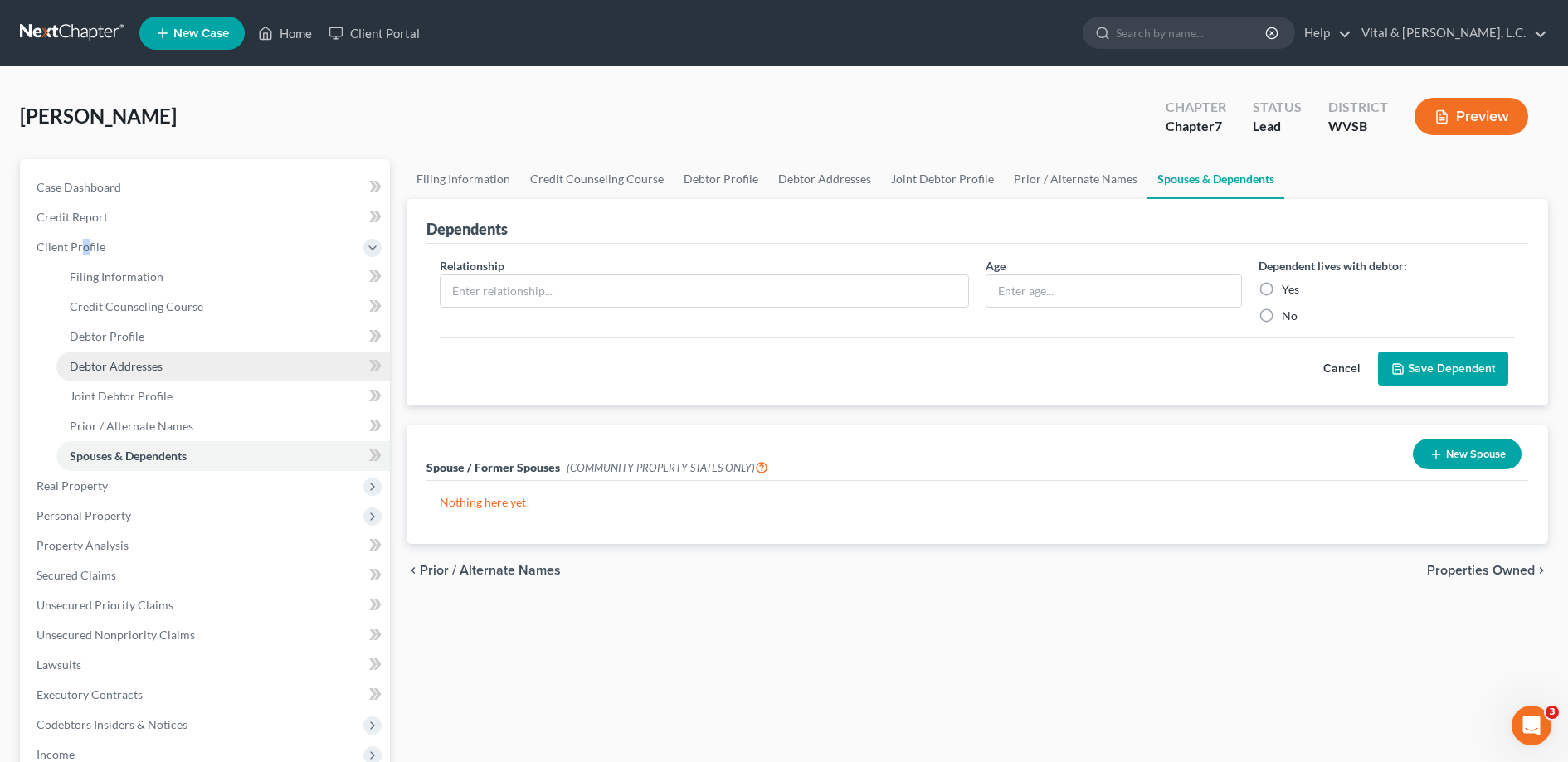
click at [138, 365] on span "Debtor Addresses" at bounding box center [115, 366] width 93 height 14
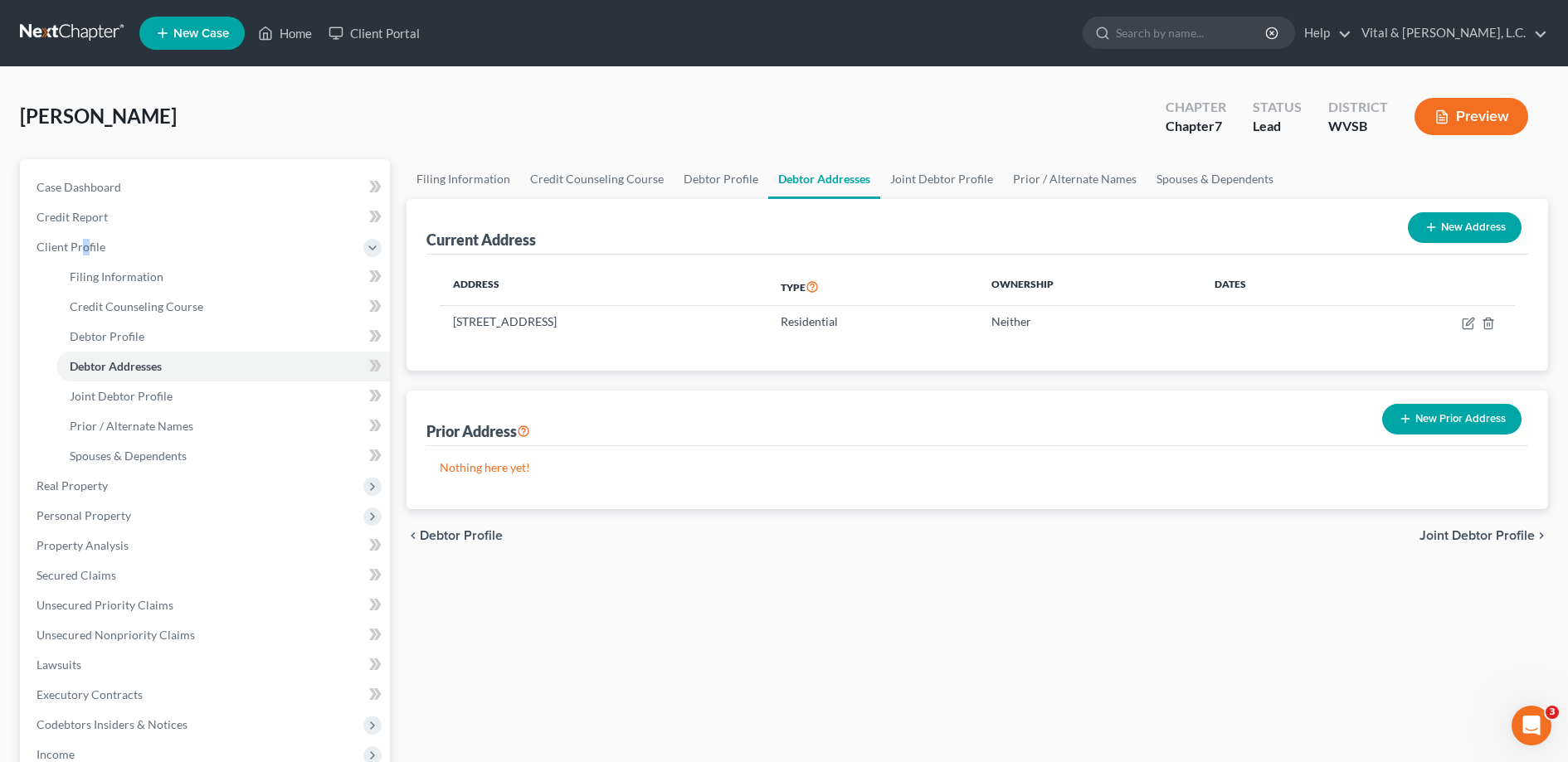
click at [1419, 416] on button "New Prior Address" at bounding box center [1452, 419] width 139 height 30
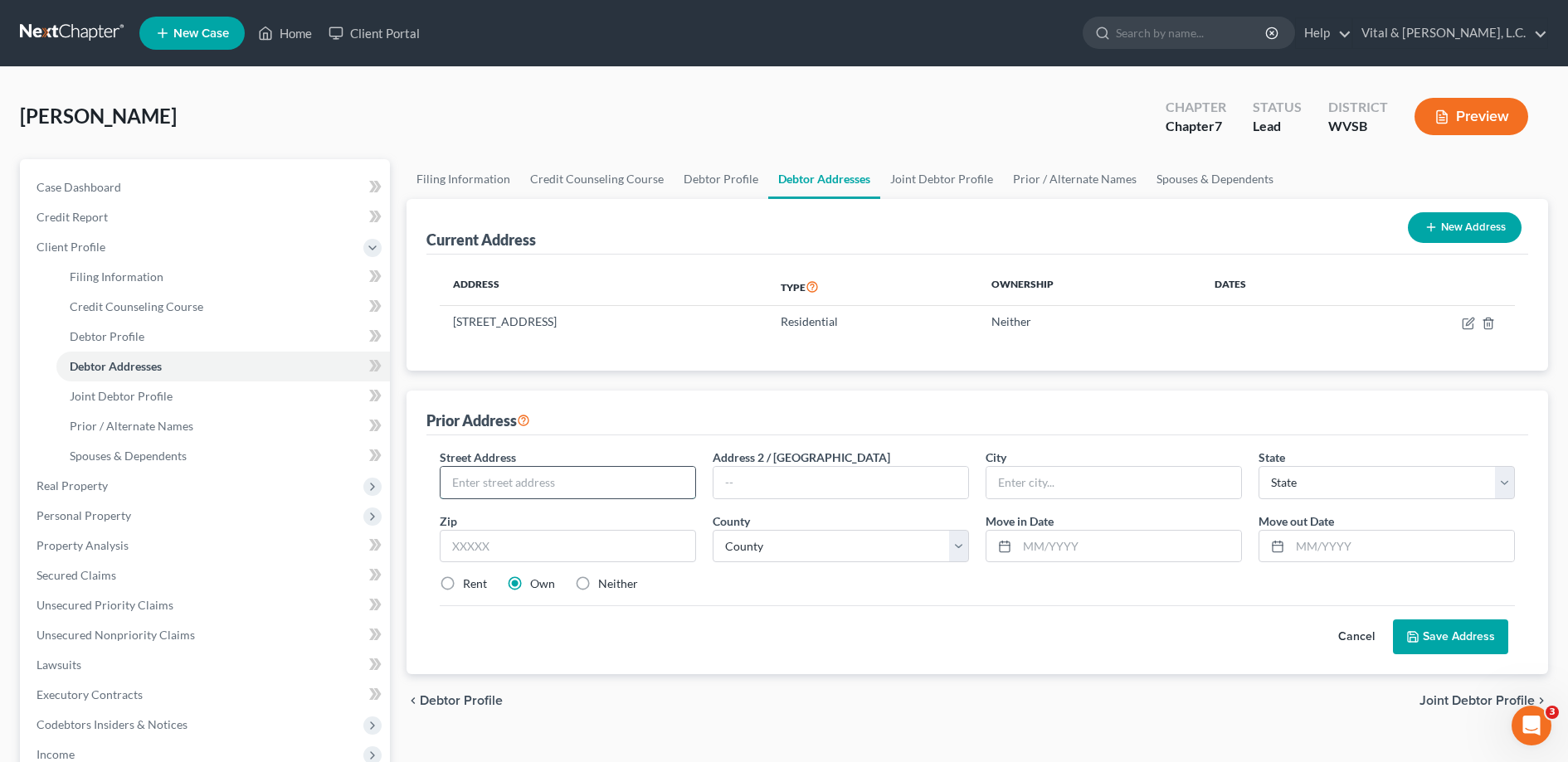
click at [587, 480] on input "text" at bounding box center [568, 482] width 254 height 31
type input "[STREET_ADDRESS]"
type input "Bismark"
select select "29"
type input "58501"
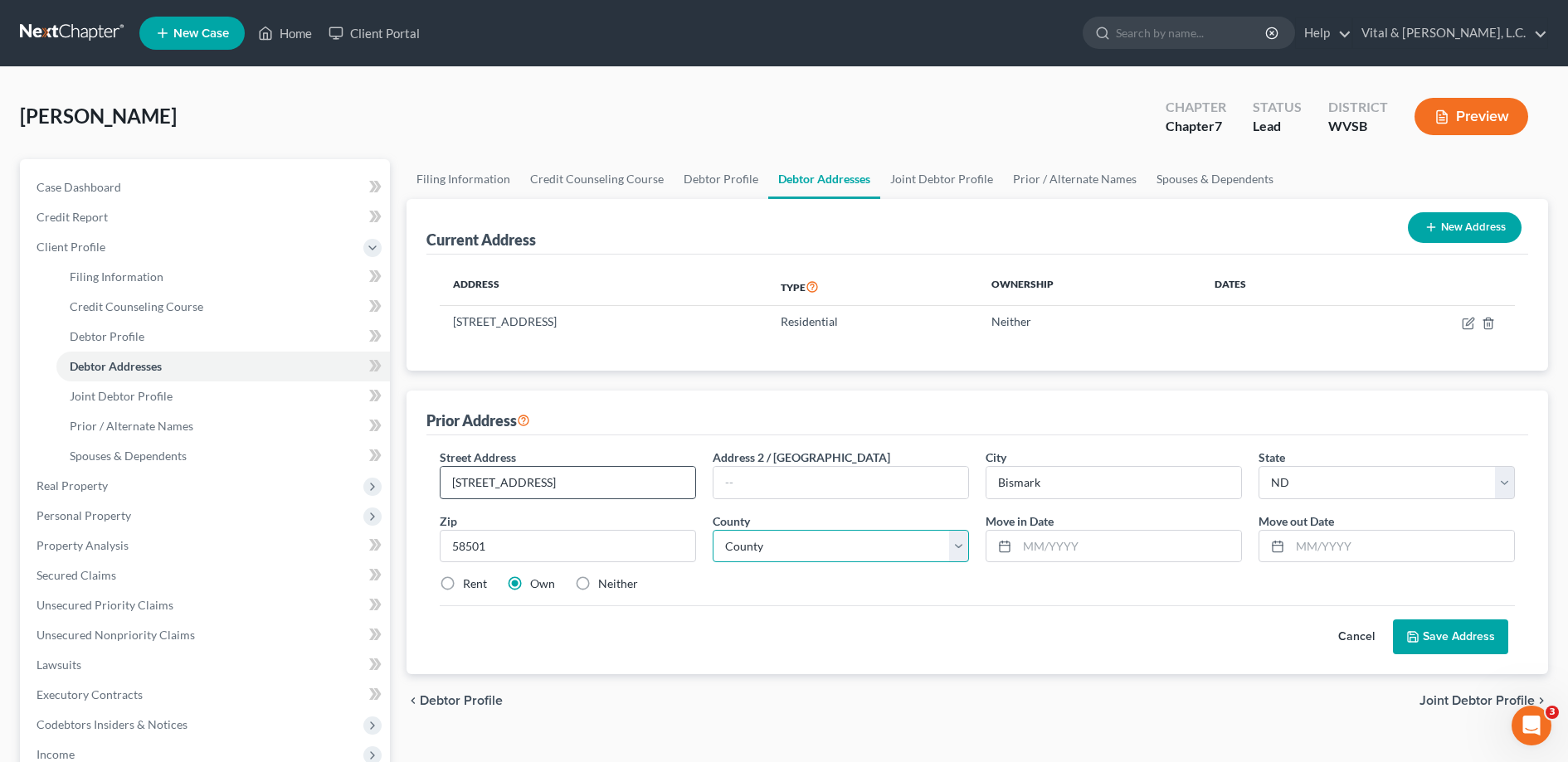
type input "Bismarck"
select select "7"
click option "[GEOGRAPHIC_DATA]" at bounding box center [0, 0] width 0 height 0
type input "[DATE]"
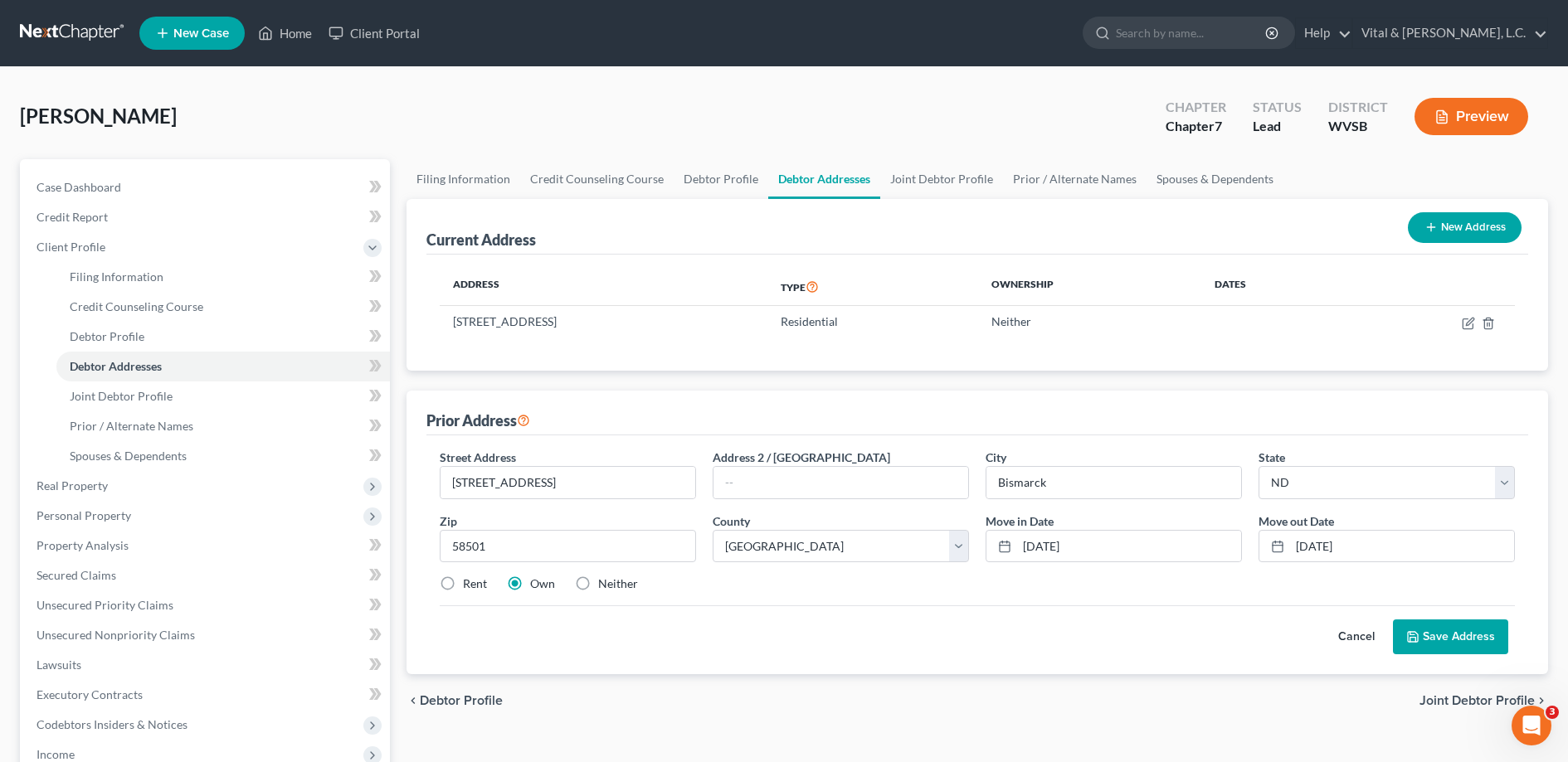
click at [1451, 642] on button "Save Address" at bounding box center [1451, 637] width 115 height 35
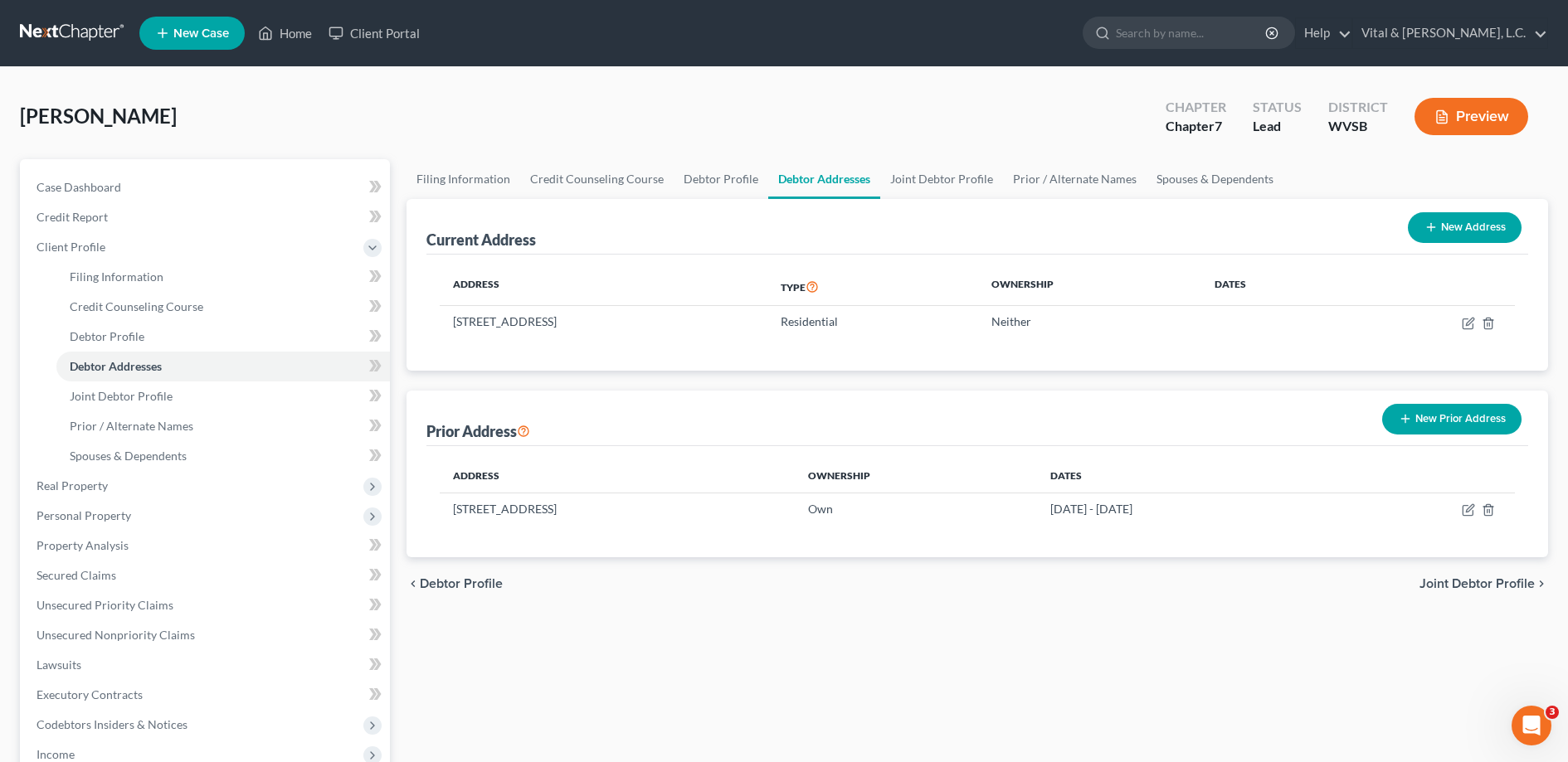
click at [1453, 422] on button "New Prior Address" at bounding box center [1452, 419] width 139 height 30
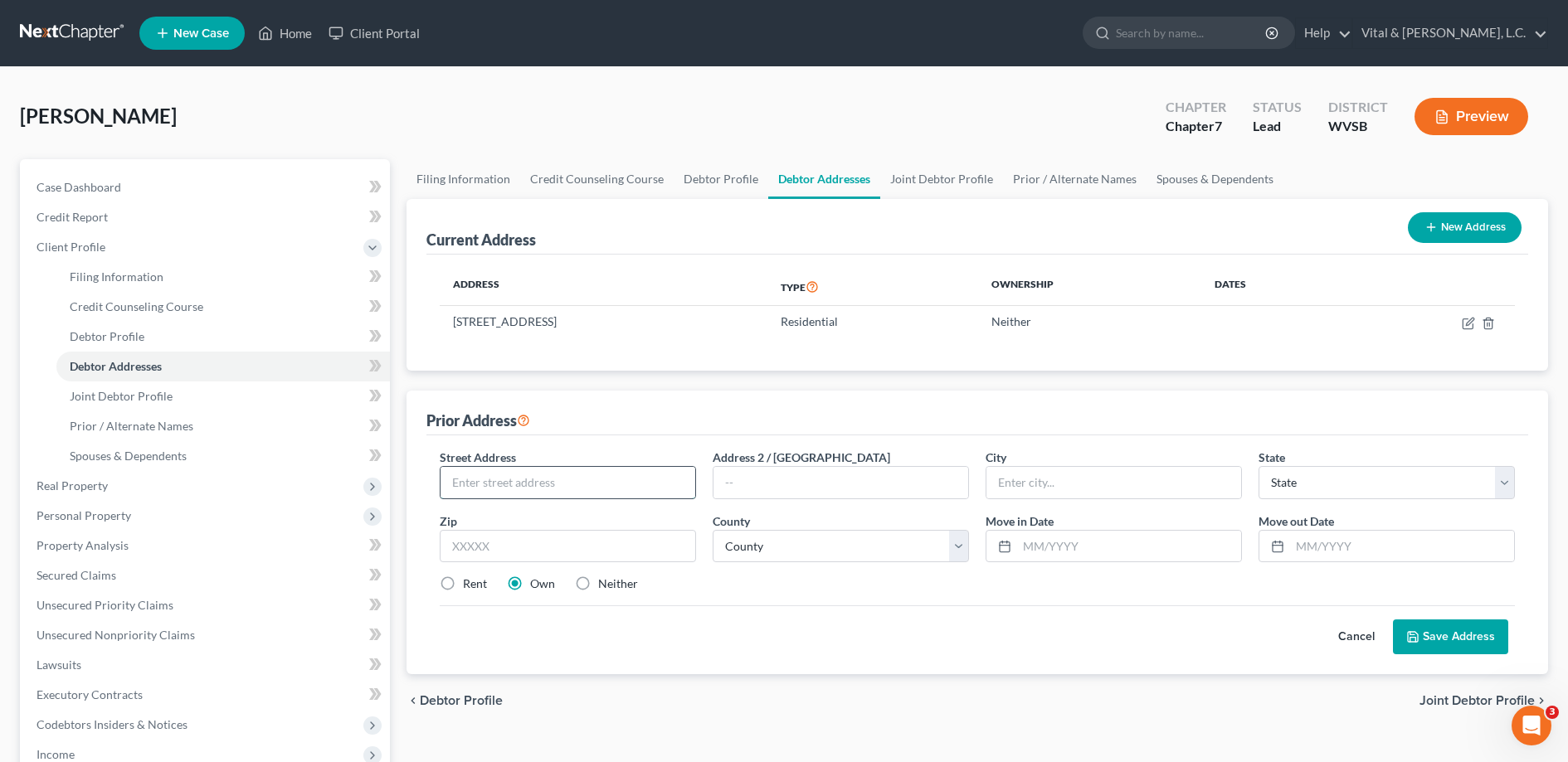
click at [520, 487] on input "text" at bounding box center [568, 482] width 254 height 31
type input "[STREET_ADDRESS]"
type input "Bismarck"
select select "29"
type input "58501"
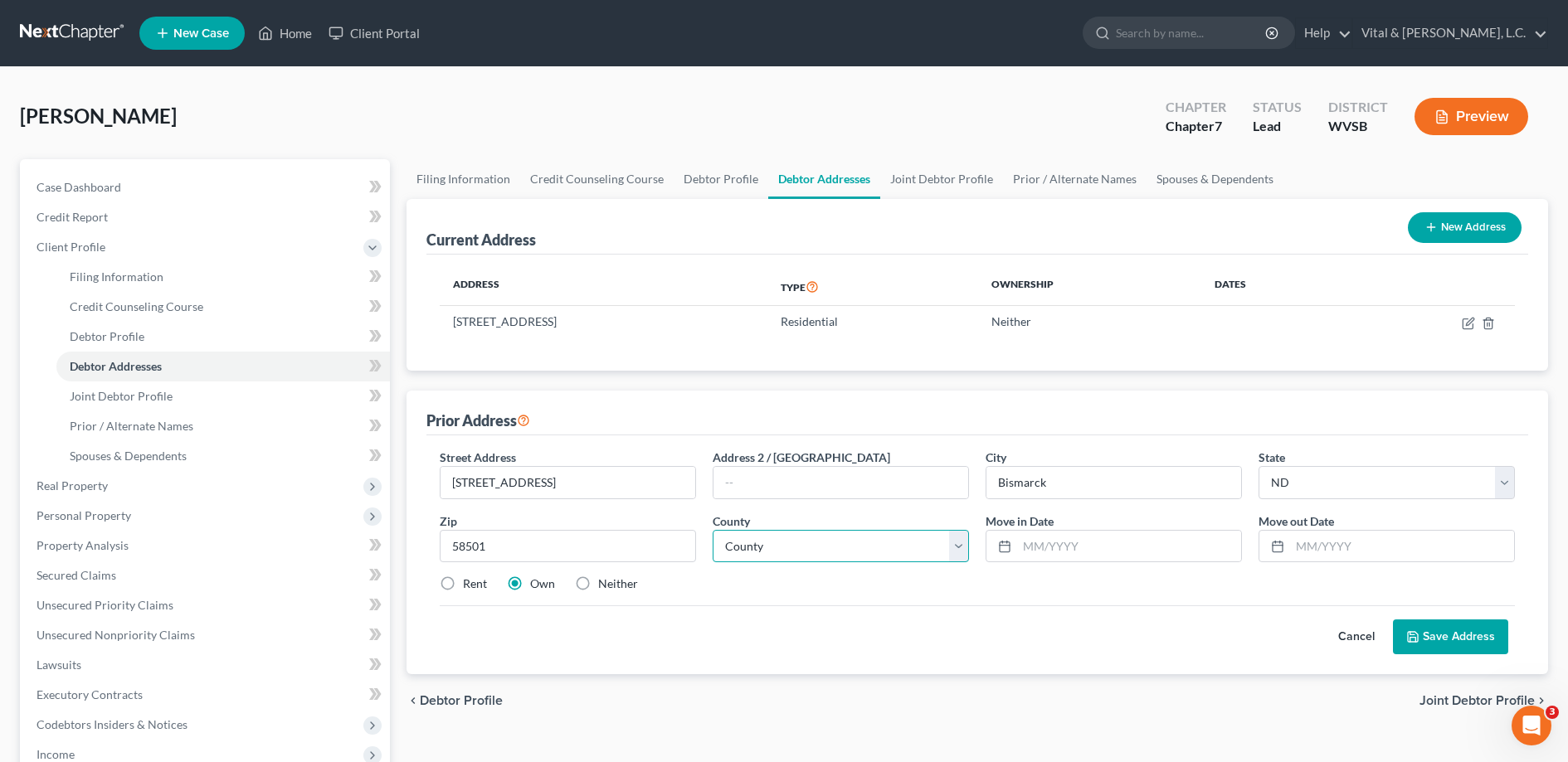
select select "7"
click option "[GEOGRAPHIC_DATA]" at bounding box center [0, 0] width 0 height 0
type input "[DATE]"
click at [598, 585] on label "Neither" at bounding box center [618, 583] width 40 height 17
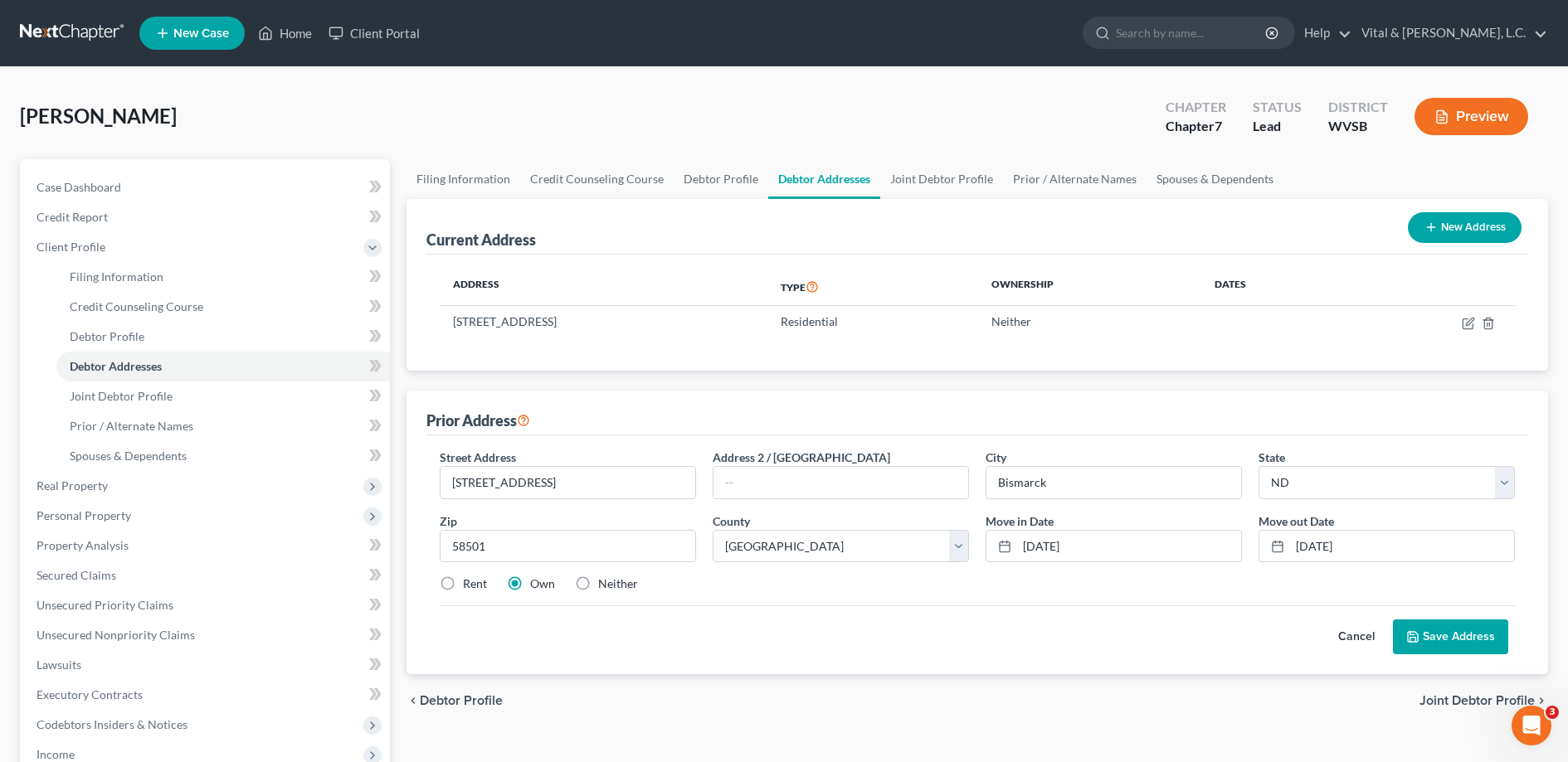
click at [605, 585] on input "Neither" at bounding box center [610, 580] width 11 height 11
radio input "true"
click at [1453, 643] on button "Save Address" at bounding box center [1451, 637] width 115 height 35
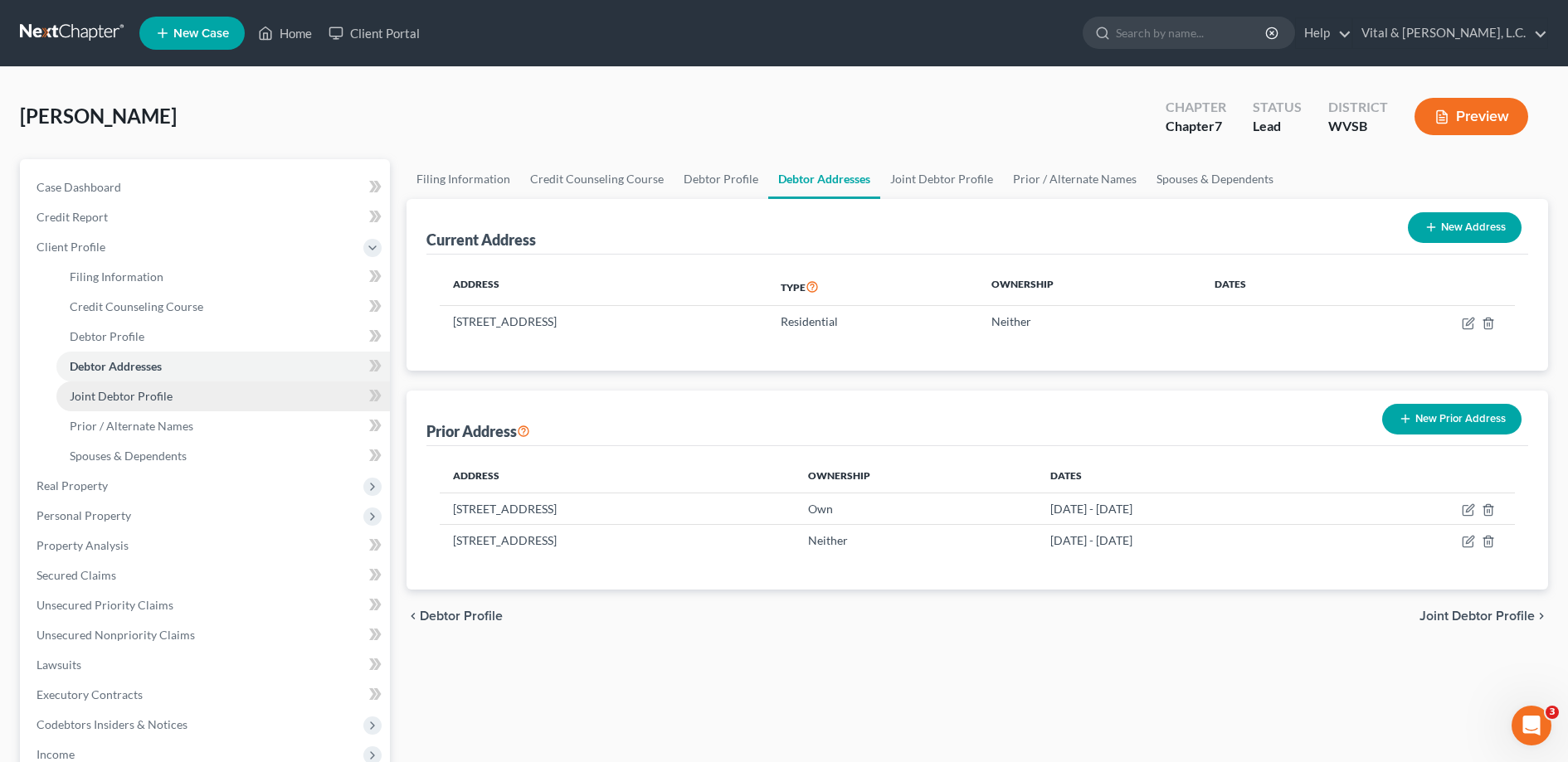
click at [156, 394] on span "Joint Debtor Profile" at bounding box center [120, 395] width 103 height 14
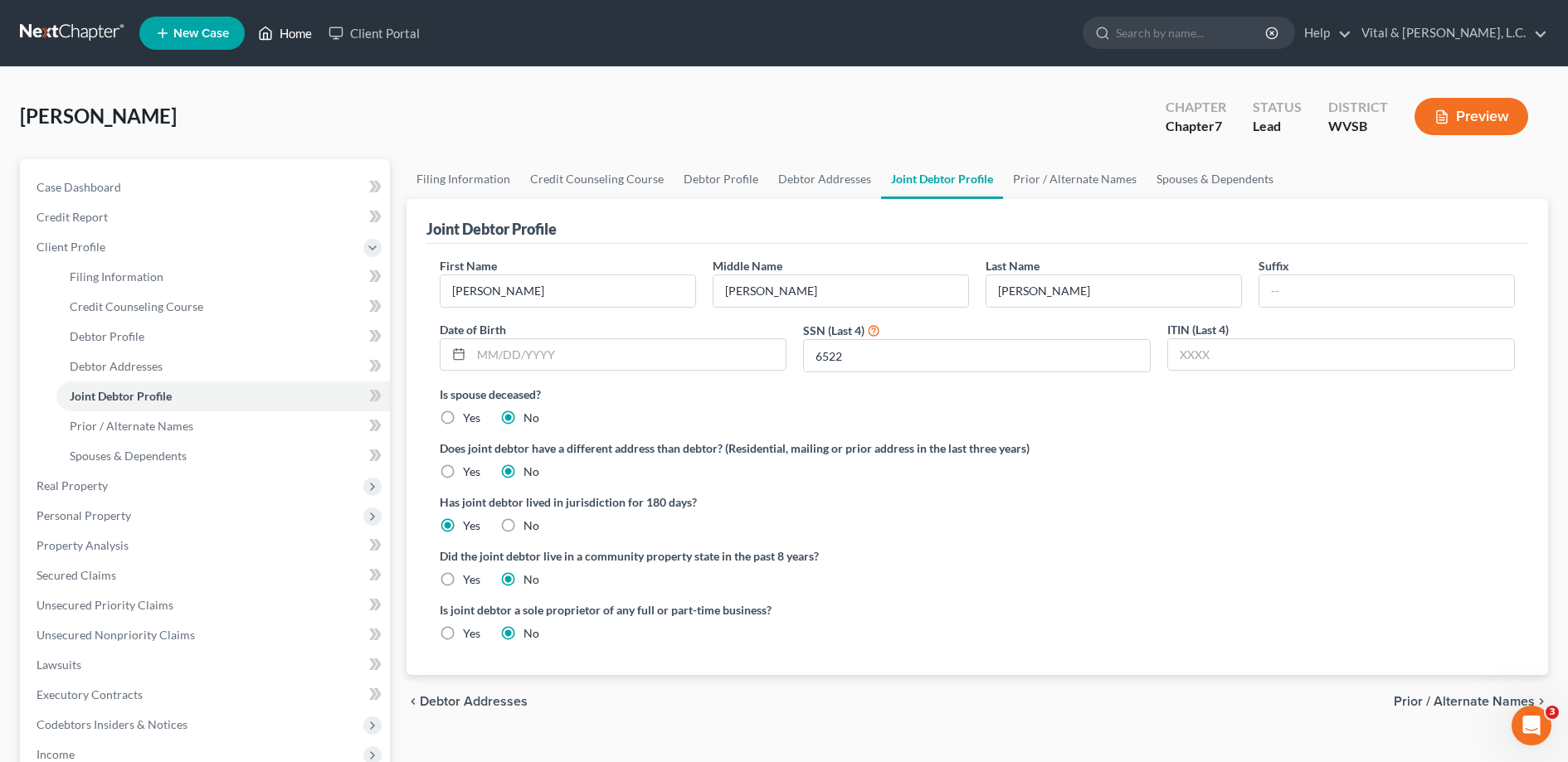
click at [286, 30] on link "Home" at bounding box center [285, 33] width 70 height 30
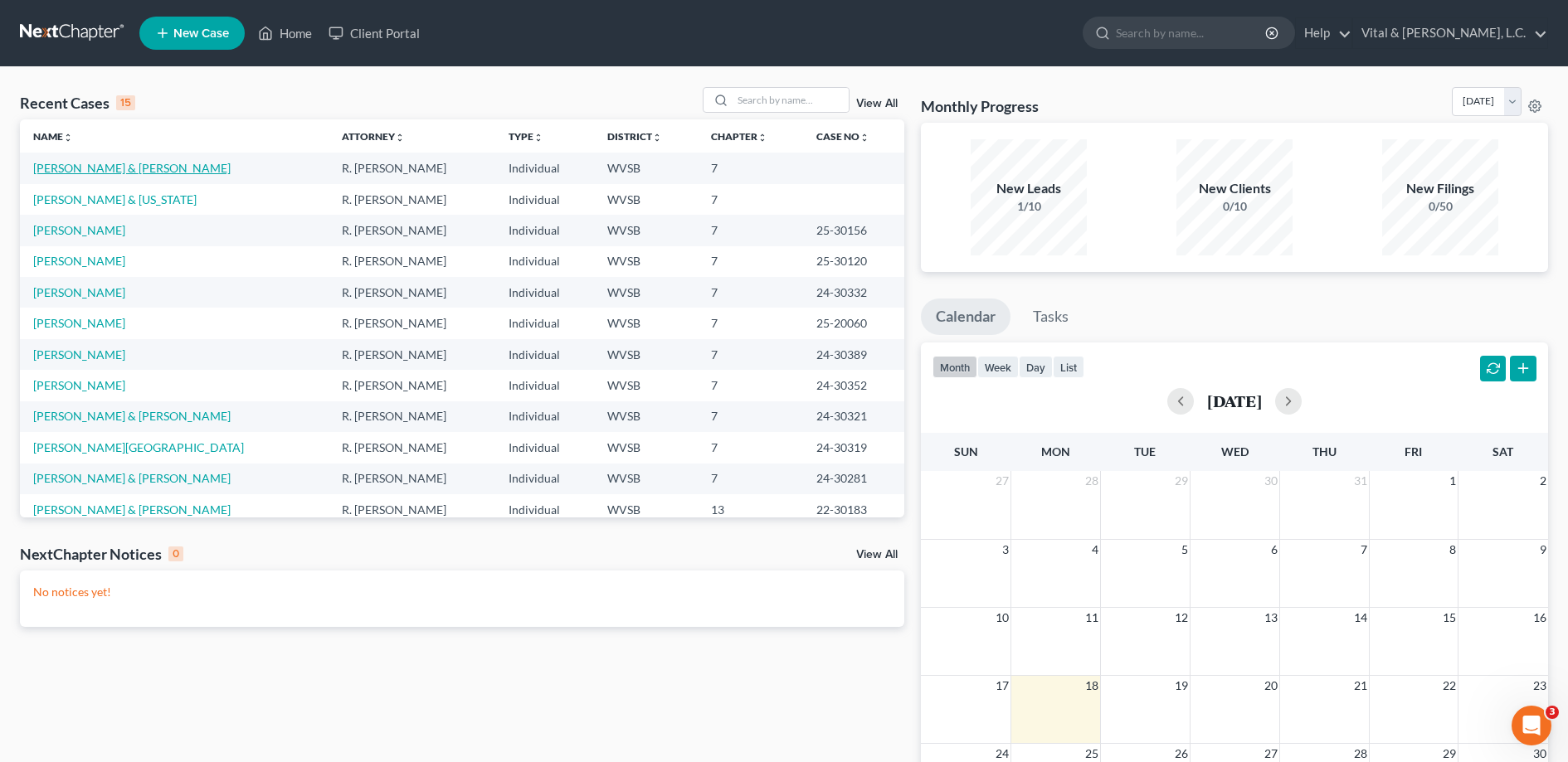
click at [94, 169] on link "[PERSON_NAME] & [PERSON_NAME]" at bounding box center [132, 167] width 198 height 14
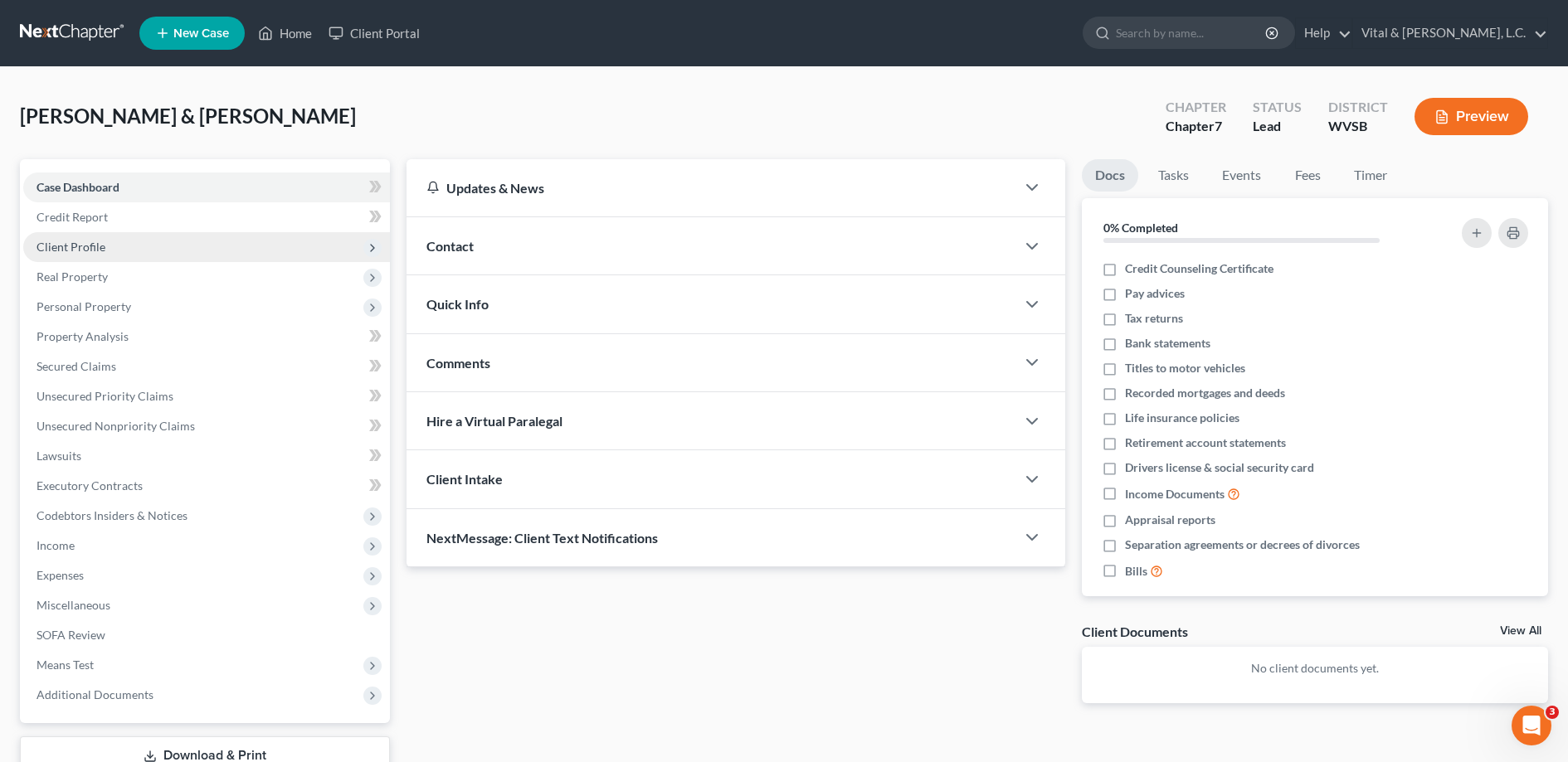
click at [90, 247] on span "Client Profile" at bounding box center [70, 247] width 69 height 14
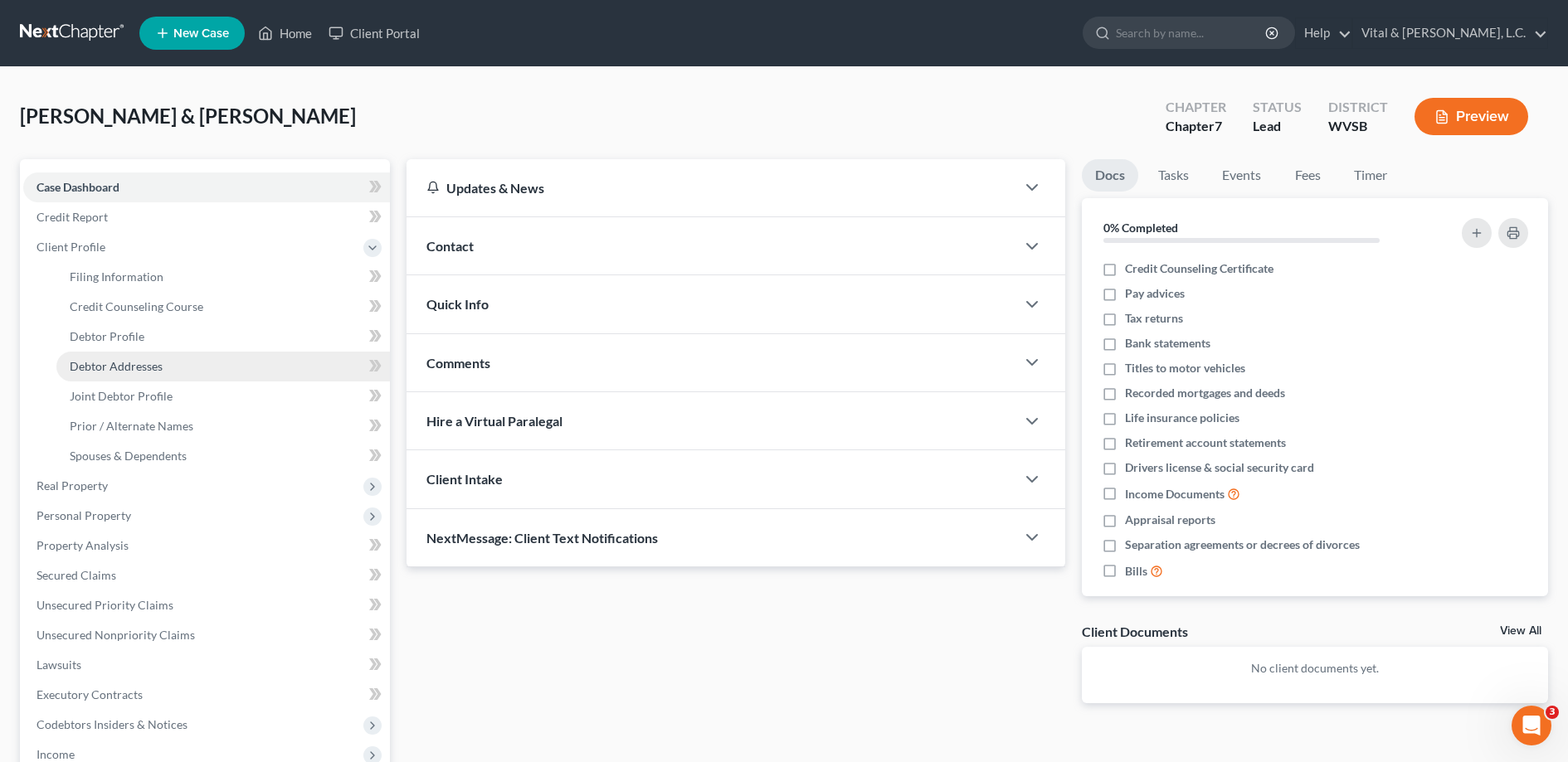
click at [159, 366] on span "Debtor Addresses" at bounding box center [115, 366] width 93 height 14
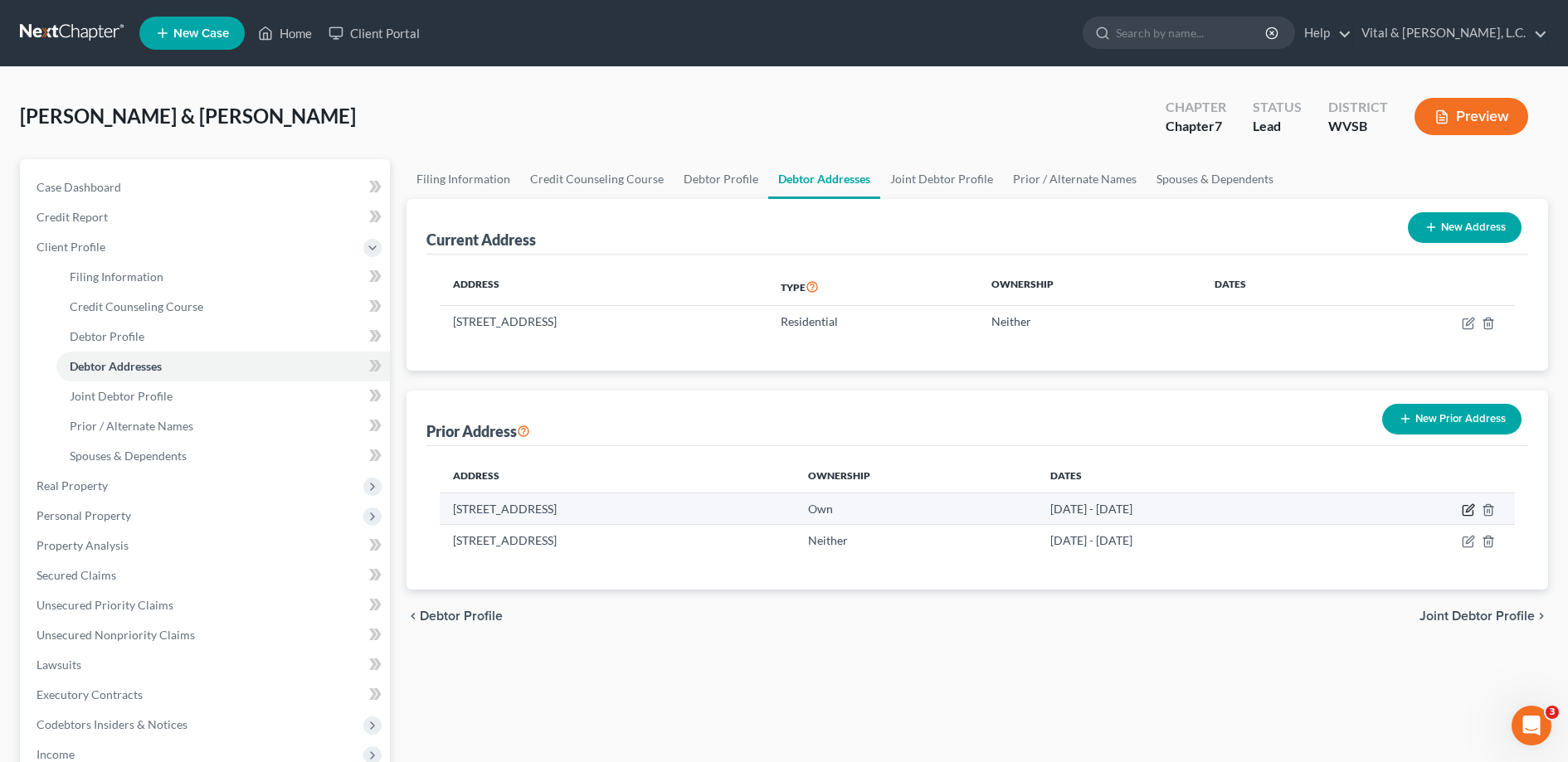
click at [1465, 509] on icon "button" at bounding box center [1468, 510] width 14 height 14
select select "29"
select select "7"
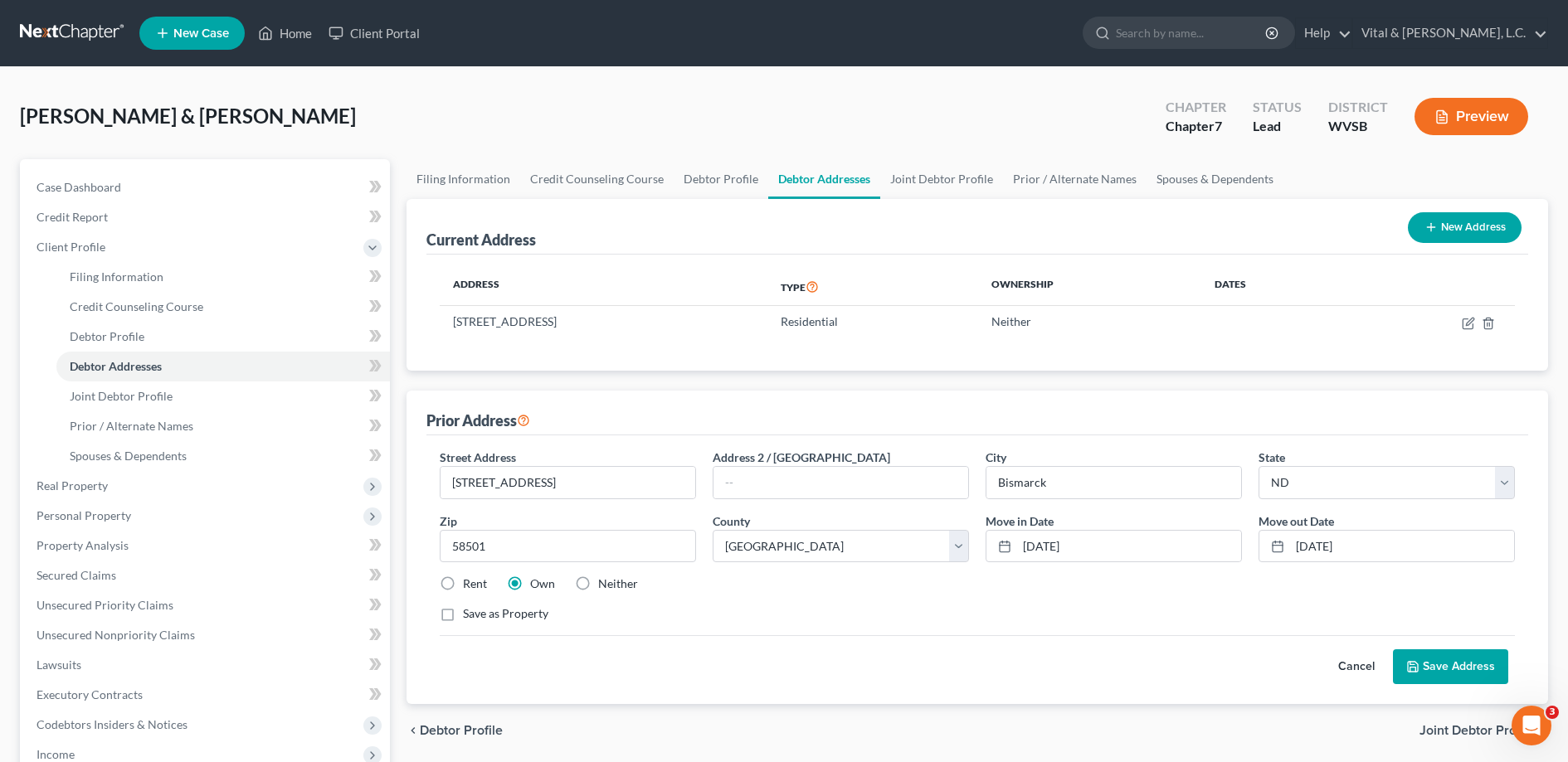
click at [598, 582] on label "Neither" at bounding box center [618, 583] width 40 height 17
click at [605, 582] on input "Neither" at bounding box center [610, 580] width 11 height 11
radio input "true"
click at [1429, 672] on button "Save Address" at bounding box center [1451, 667] width 115 height 35
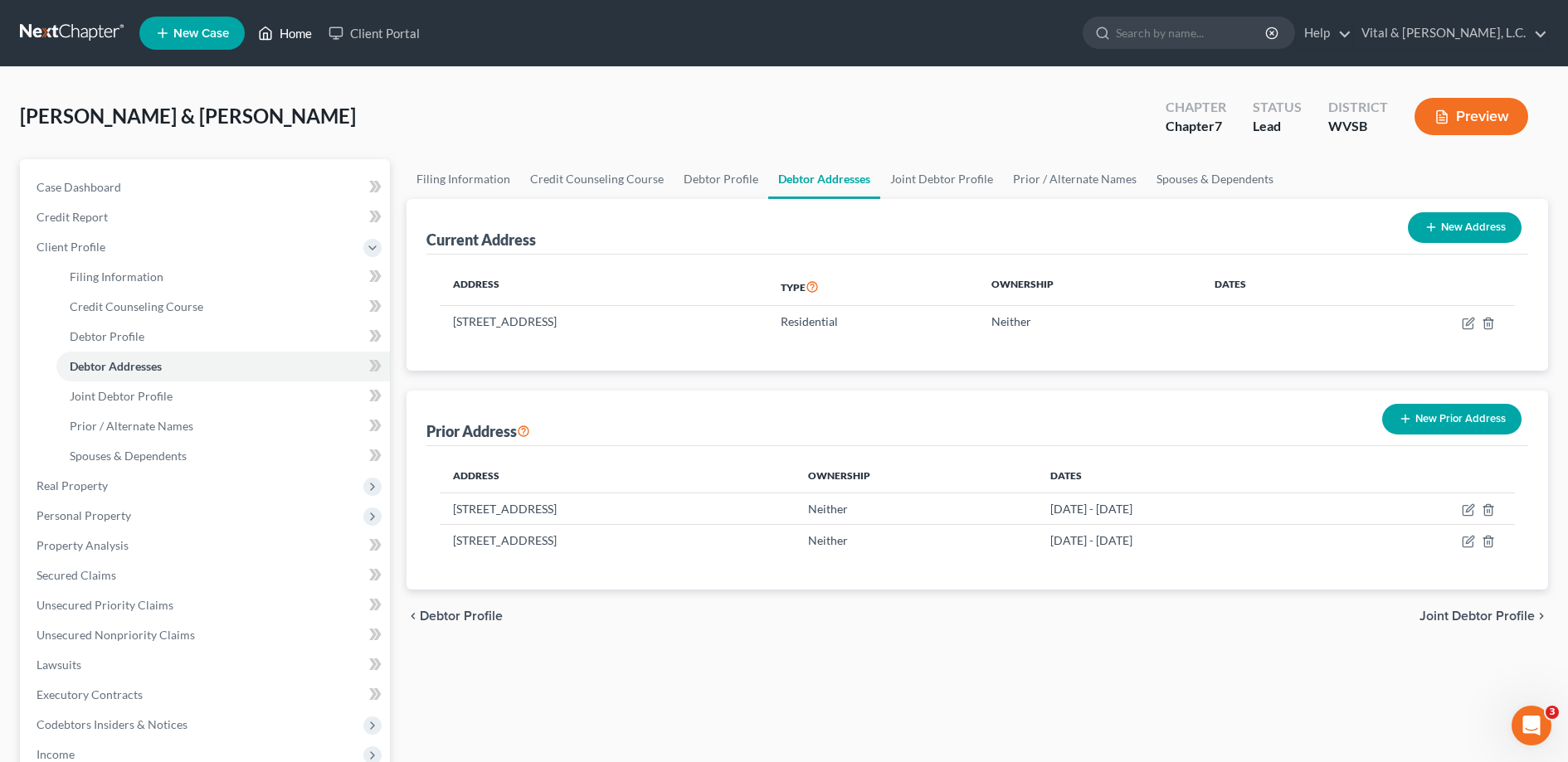
click at [290, 37] on link "Home" at bounding box center [285, 33] width 70 height 30
